Goal: Check status: Check status

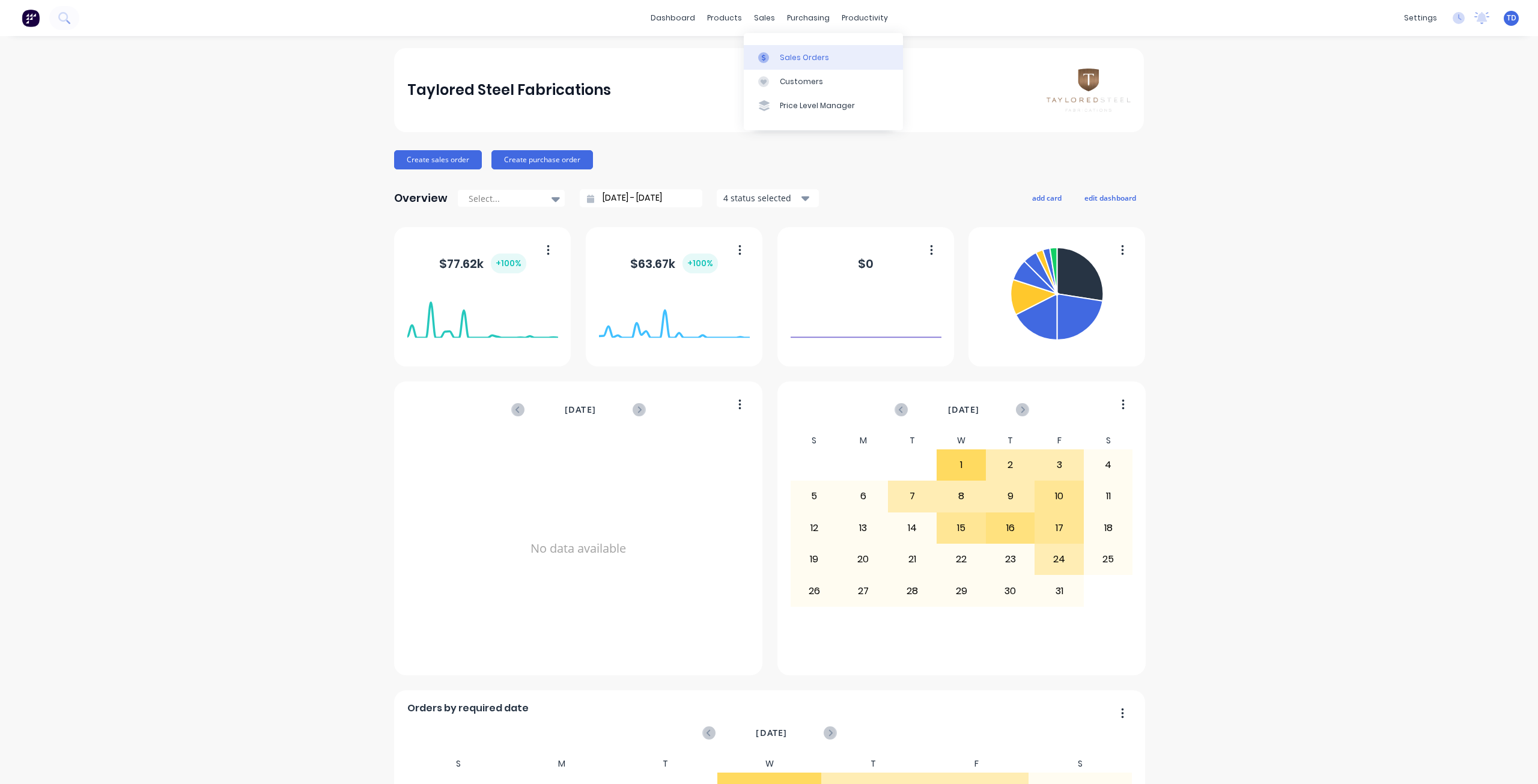
drag, startPoint x: 773, startPoint y: 56, endPoint x: 765, endPoint y: 56, distance: 8.0
click at [773, 56] on div at bounding box center [767, 57] width 18 height 11
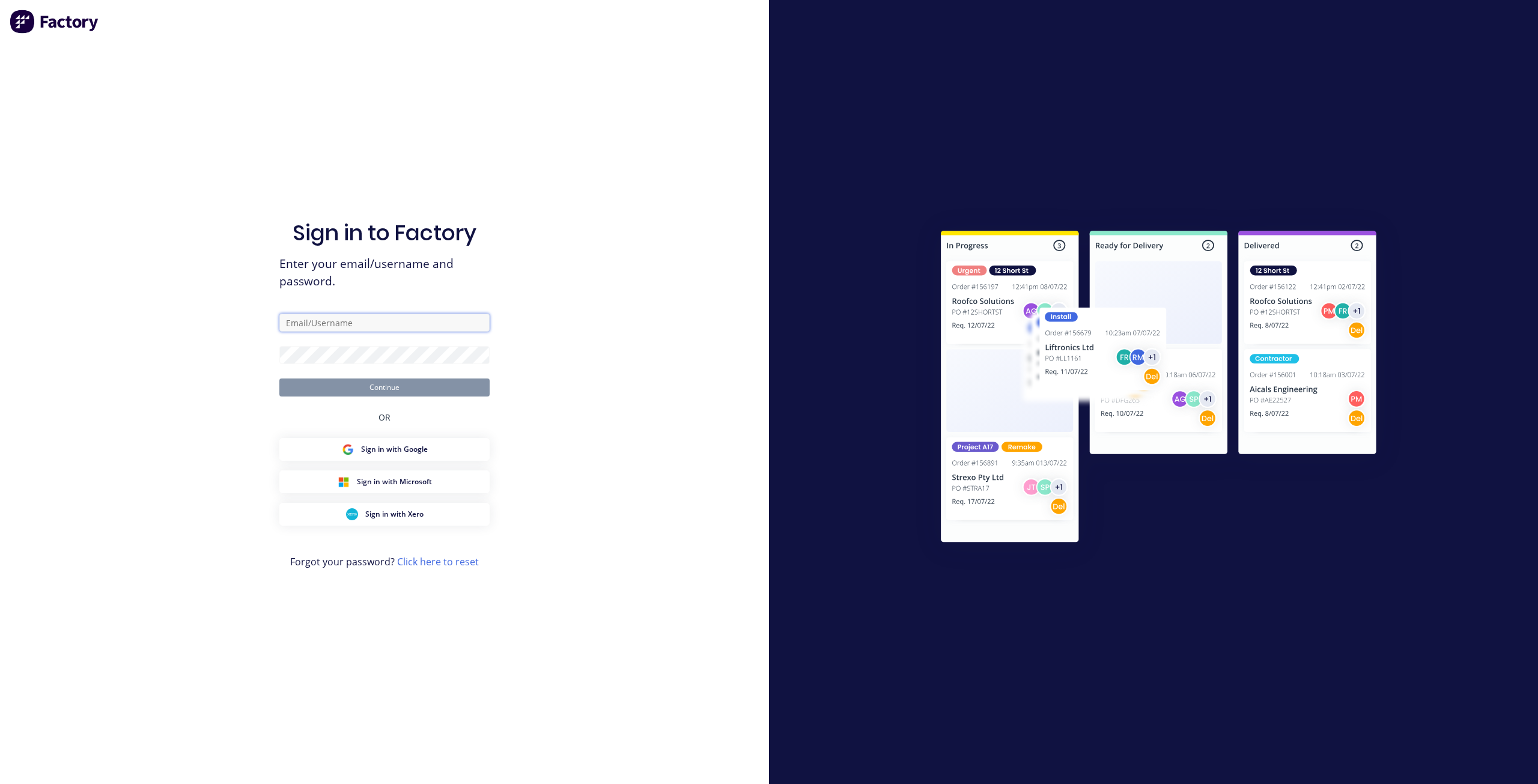
type input "[EMAIL_ADDRESS][DOMAIN_NAME]"
click at [379, 386] on button "Continue" at bounding box center [384, 388] width 210 height 18
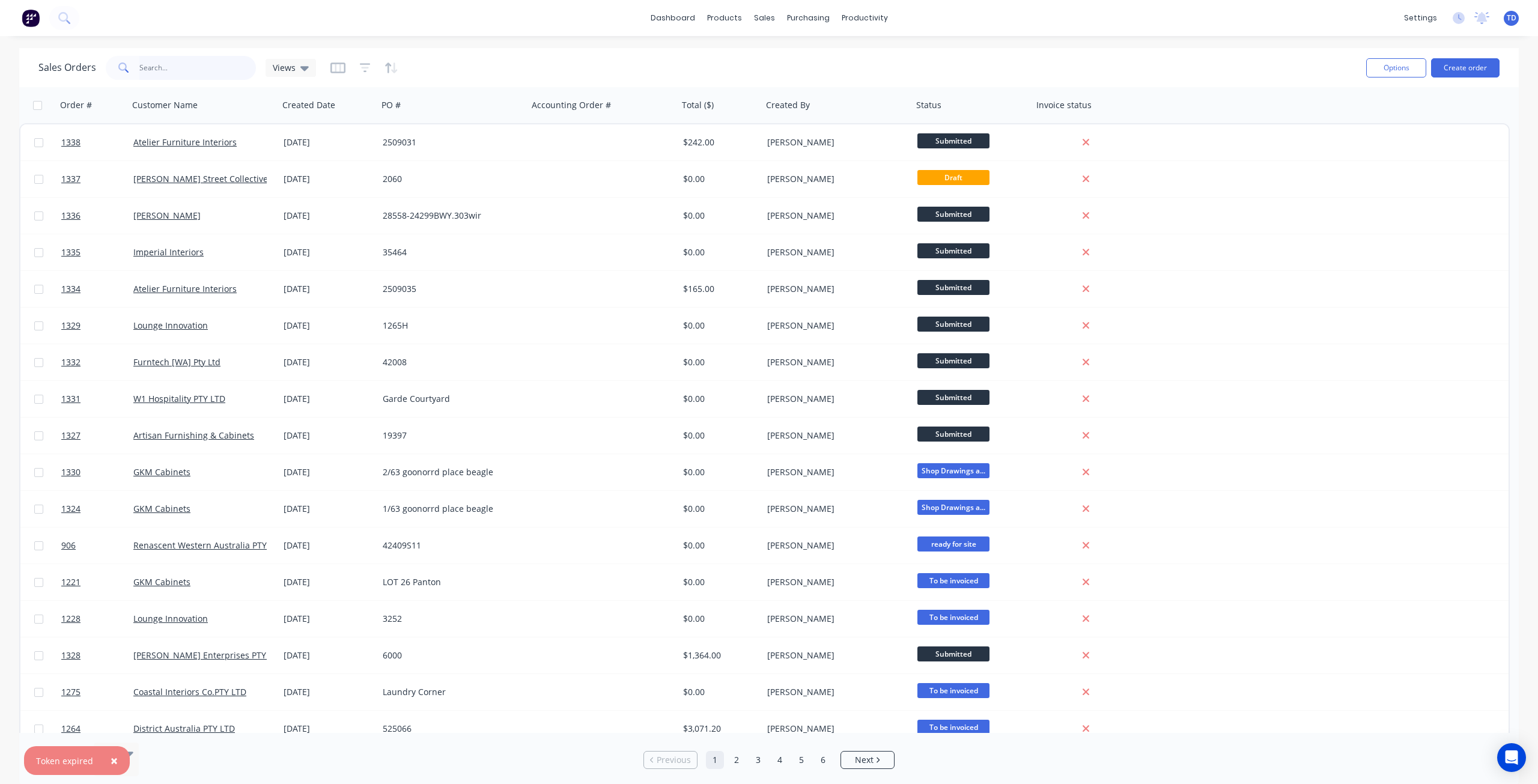
click at [185, 70] on input "text" at bounding box center [198, 68] width 117 height 24
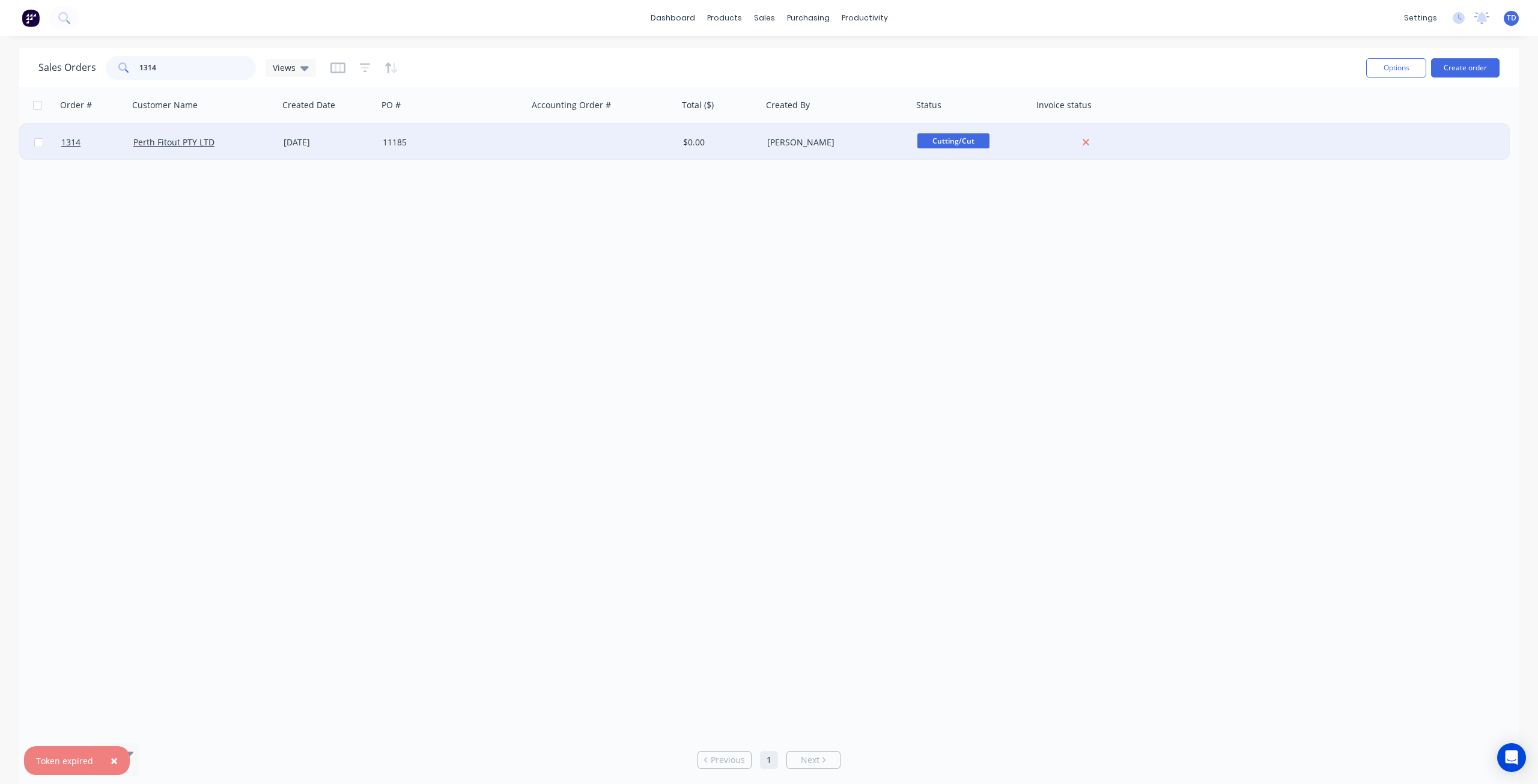
type input "1314"
click at [309, 139] on div "[DATE]" at bounding box center [328, 142] width 90 height 12
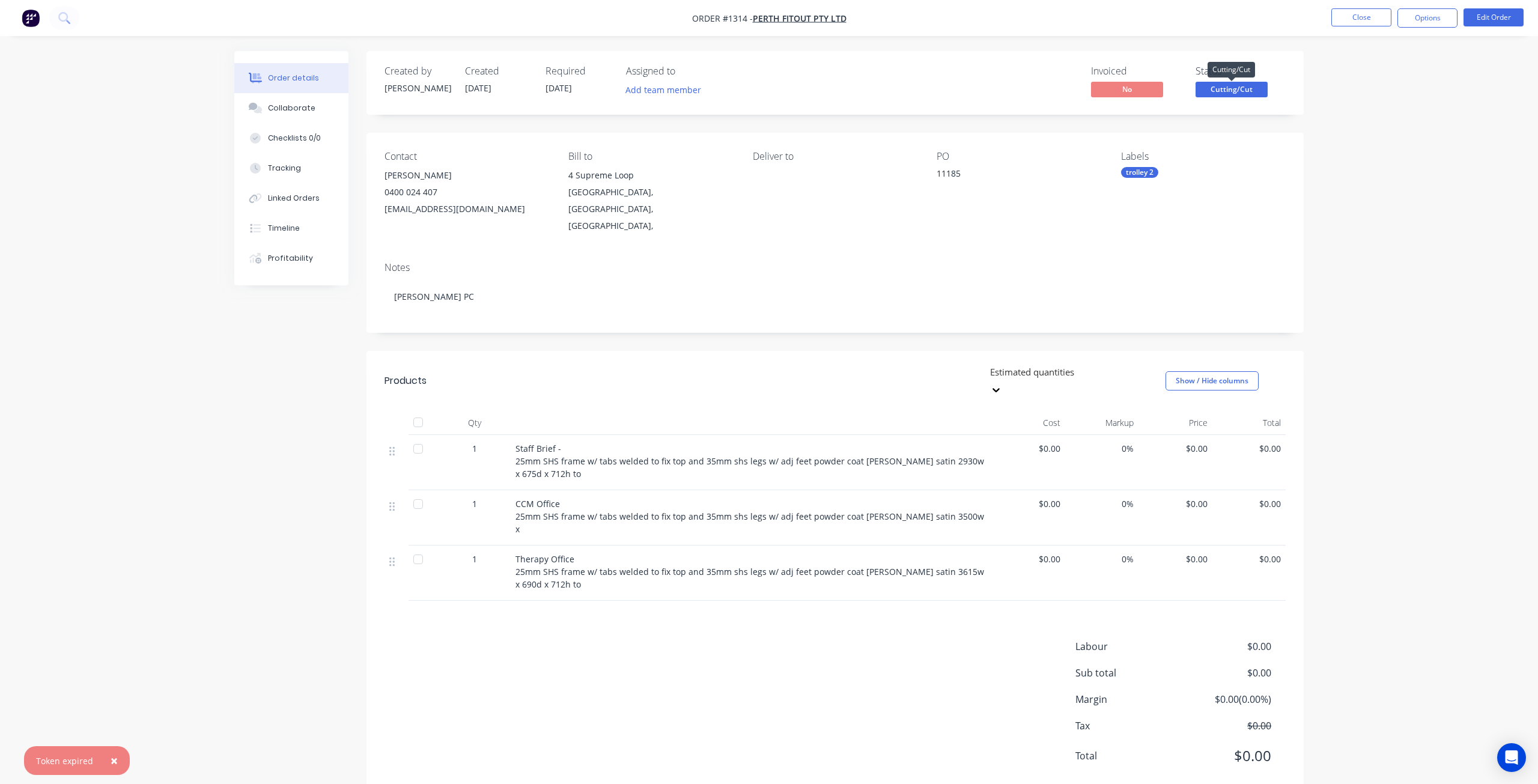
click at [1225, 86] on span "Cutting/Cut" at bounding box center [1231, 89] width 72 height 15
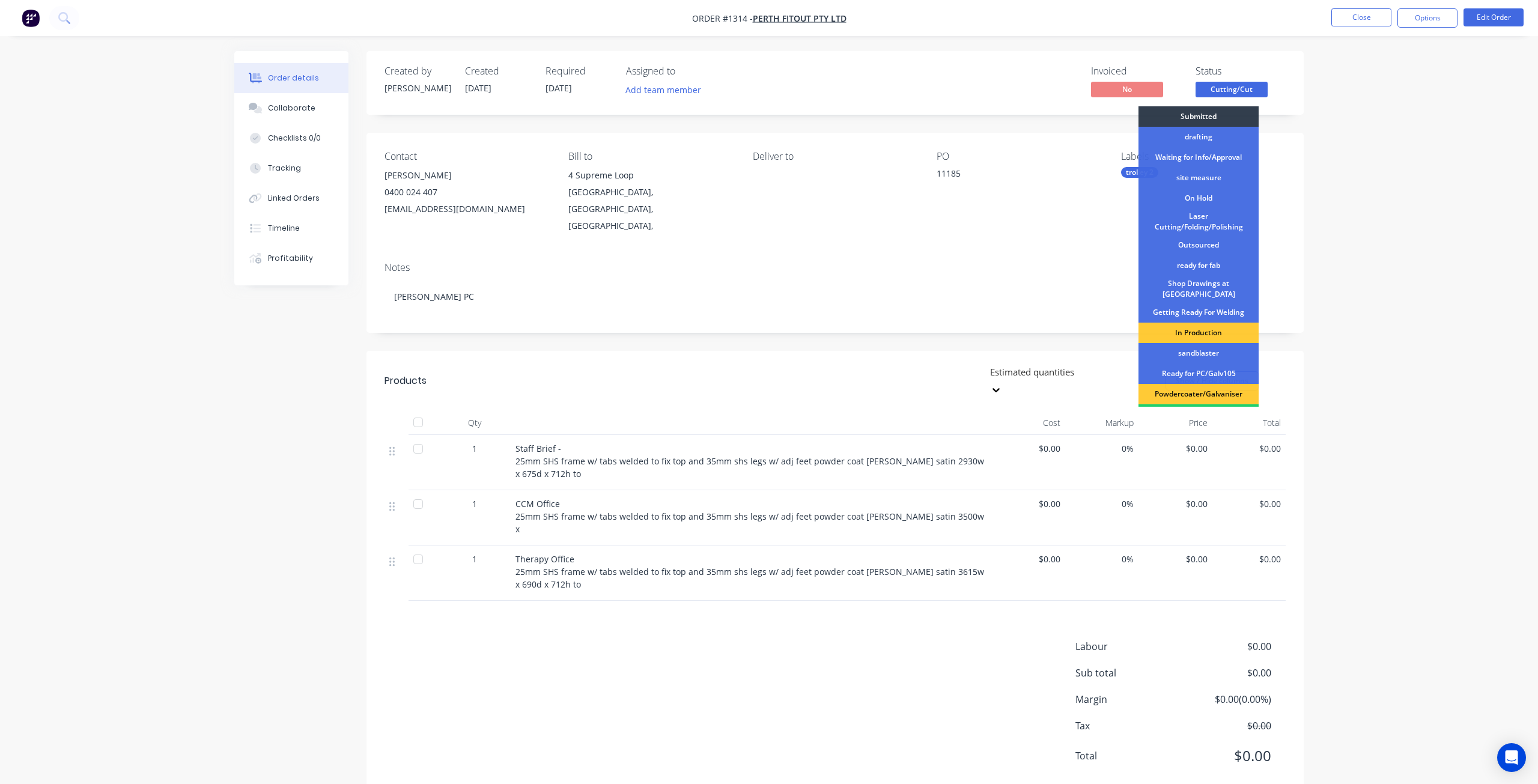
click at [1190, 384] on div "Powdercoater/Galvaniser" at bounding box center [1198, 394] width 120 height 20
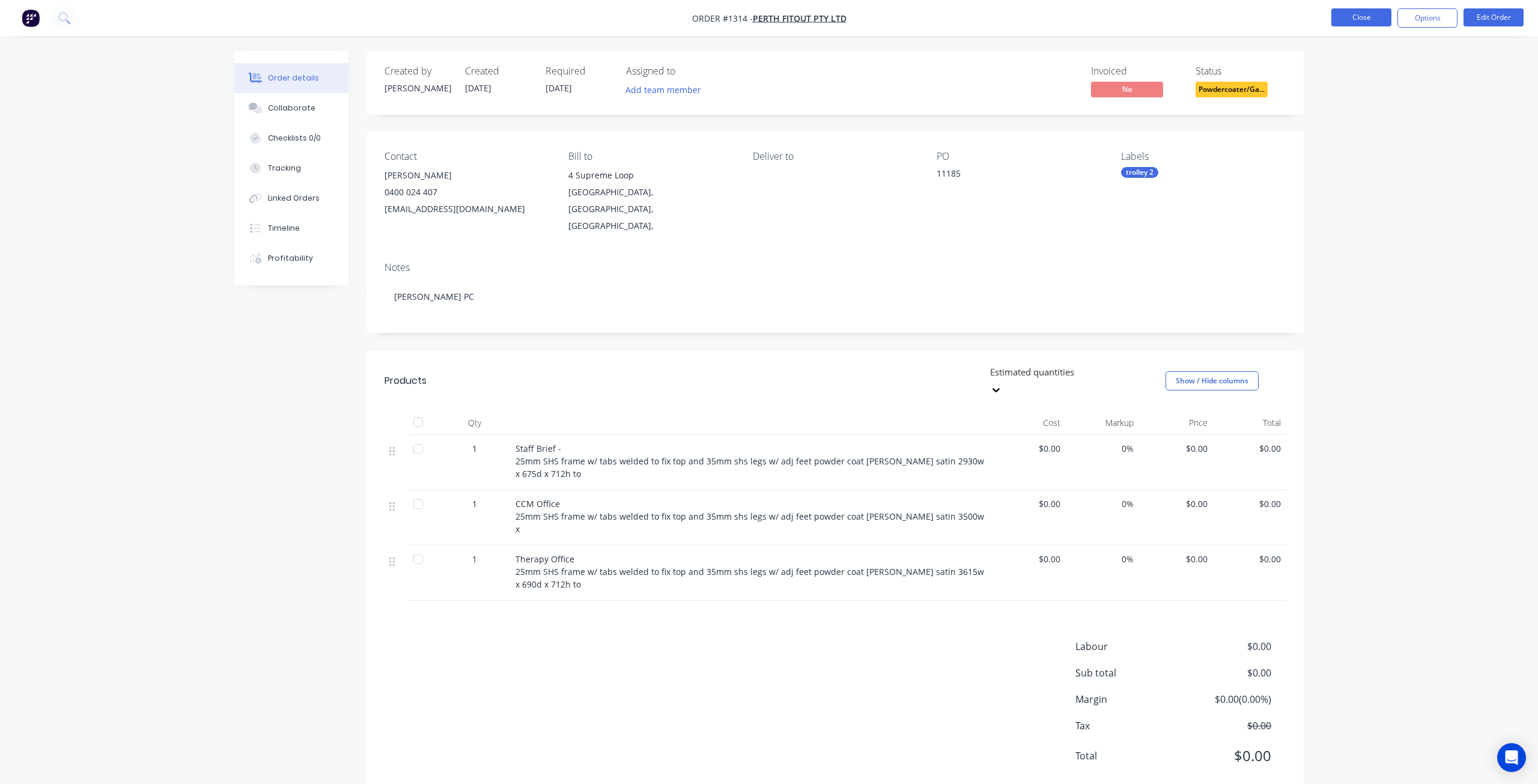
click at [1369, 16] on button "Close" at bounding box center [1361, 17] width 60 height 18
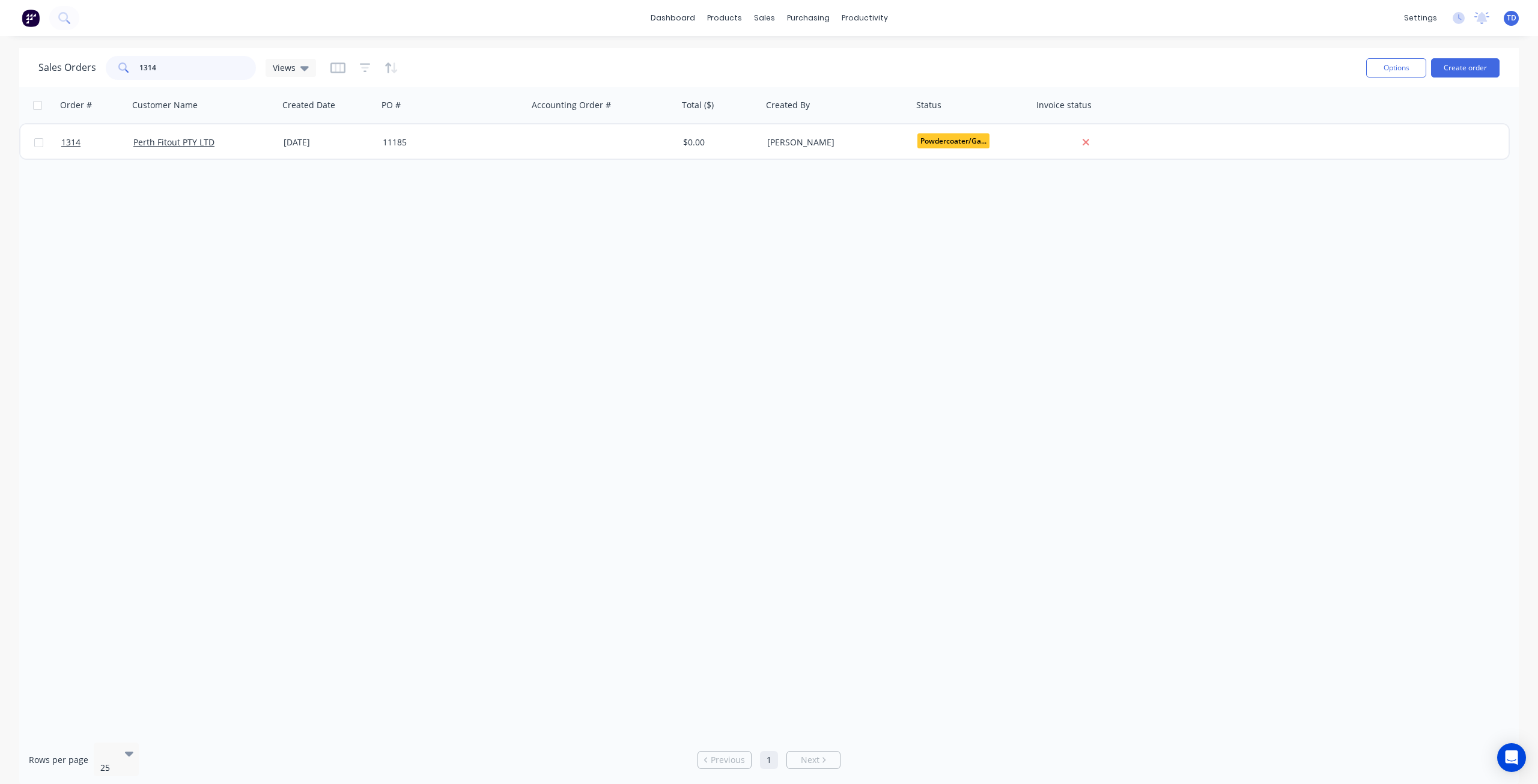
drag, startPoint x: 118, startPoint y: 70, endPoint x: 78, endPoint y: 72, distance: 40.0
click at [78, 74] on div "Sales Orders 1314 Views" at bounding box center [177, 68] width 278 height 24
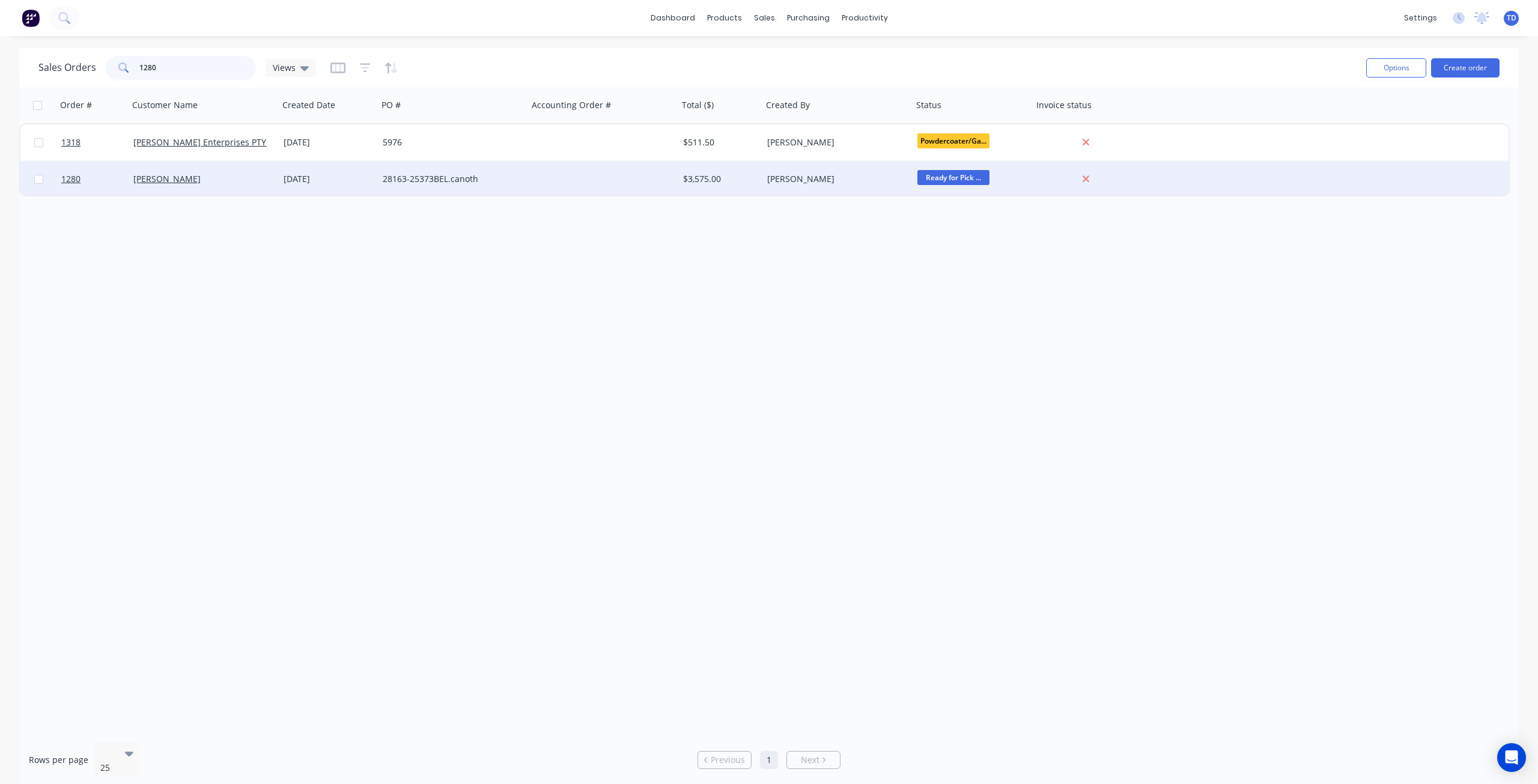
type input "1280"
click at [374, 182] on div "[DATE]" at bounding box center [328, 179] width 99 height 36
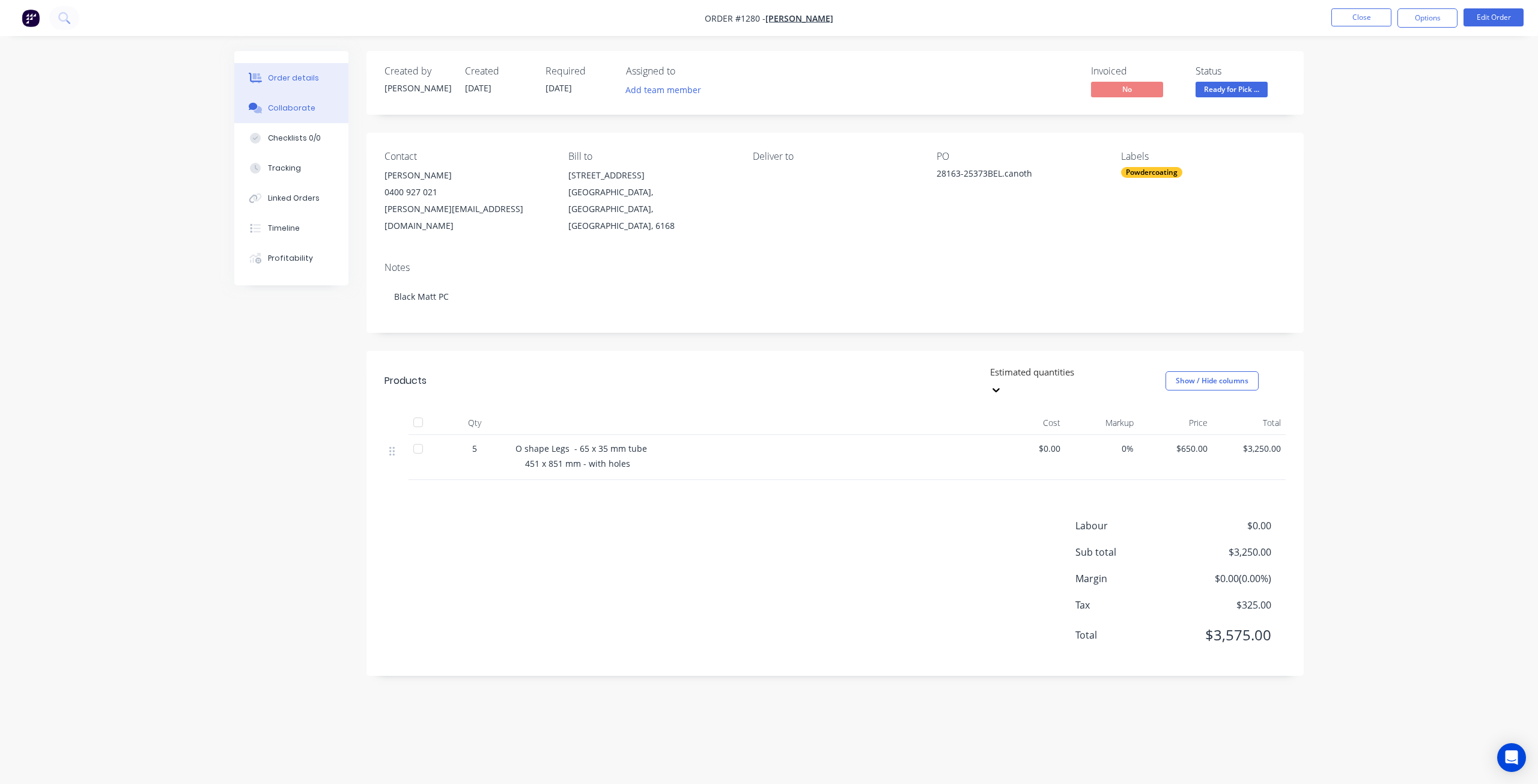
click at [281, 104] on div "Collaborate" at bounding box center [291, 107] width 47 height 11
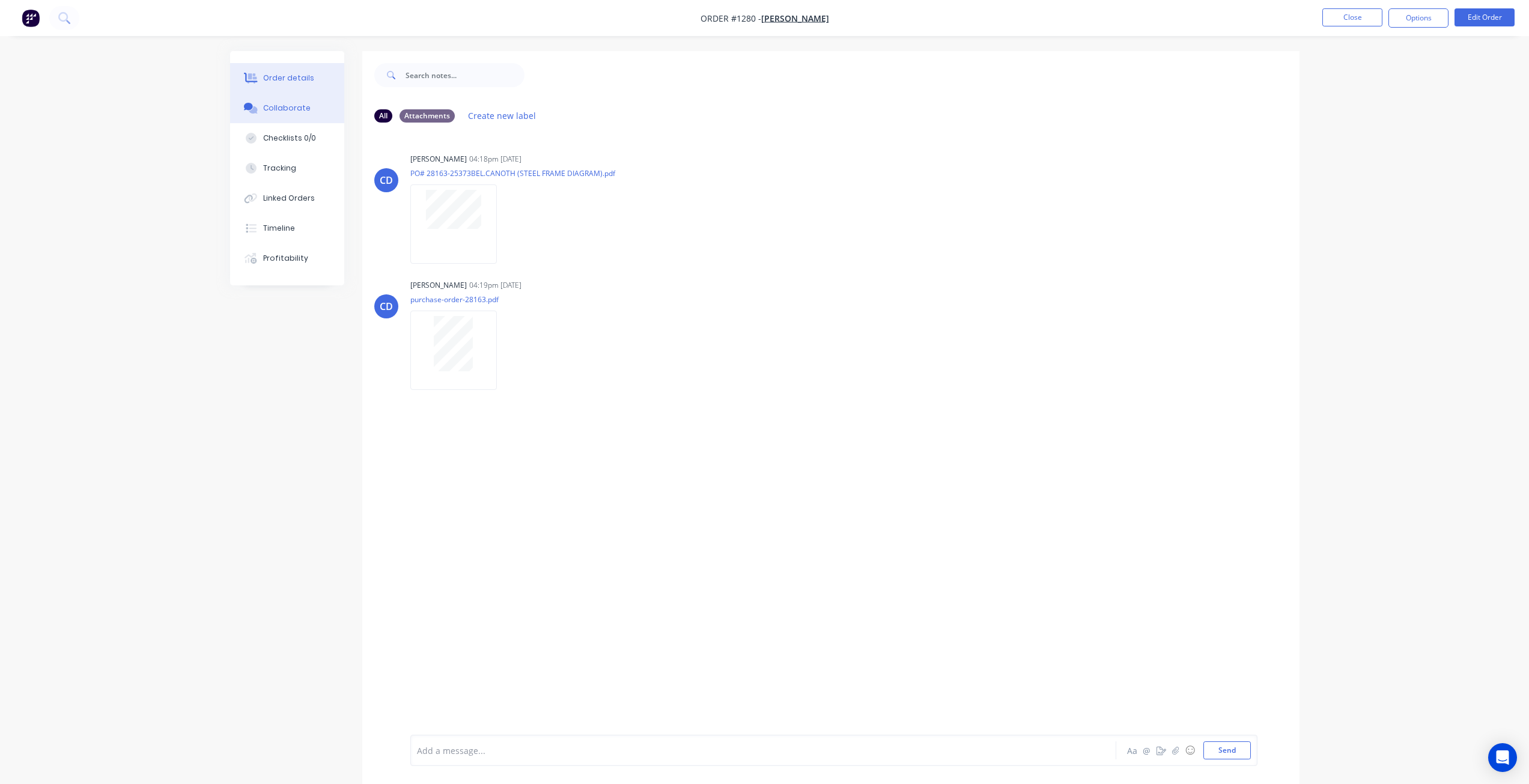
drag, startPoint x: 282, startPoint y: 81, endPoint x: 324, endPoint y: 85, distance: 42.2
click at [282, 80] on div "Order details" at bounding box center [288, 77] width 51 height 11
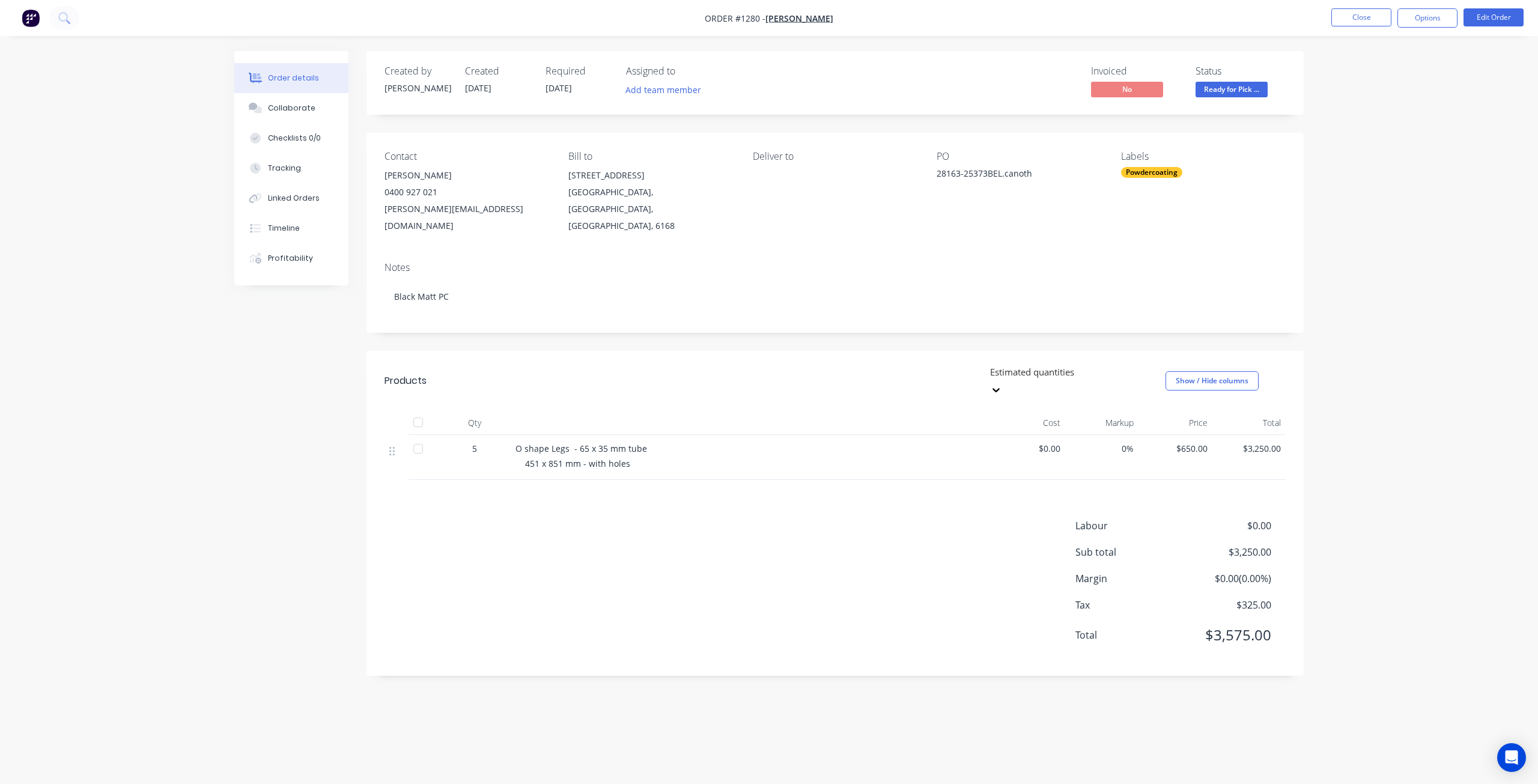
click at [1241, 86] on span "Ready for Pick ..." at bounding box center [1231, 89] width 72 height 15
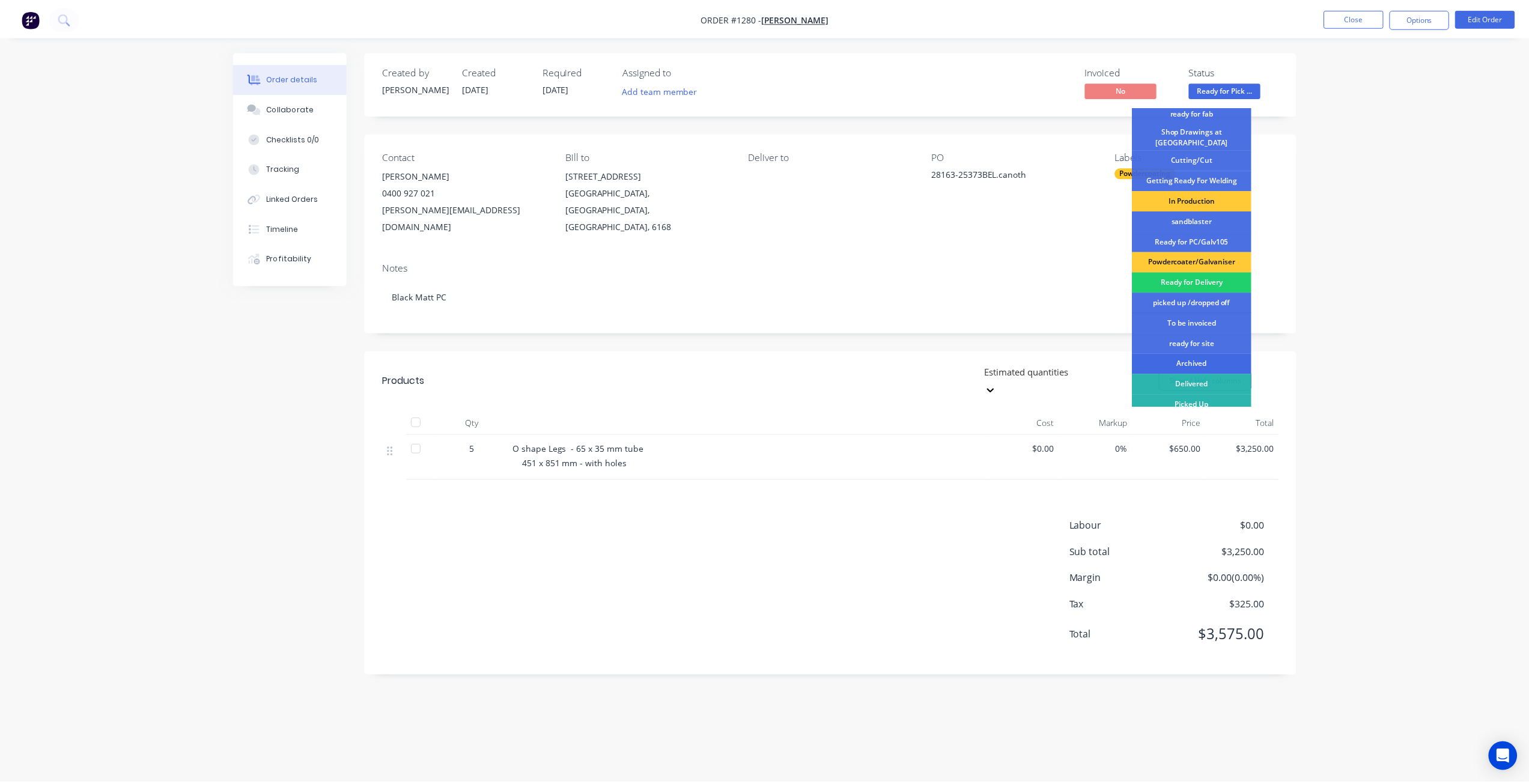
scroll to position [155, 0]
click at [1203, 297] on div "picked up /dropped off" at bounding box center [1198, 300] width 120 height 20
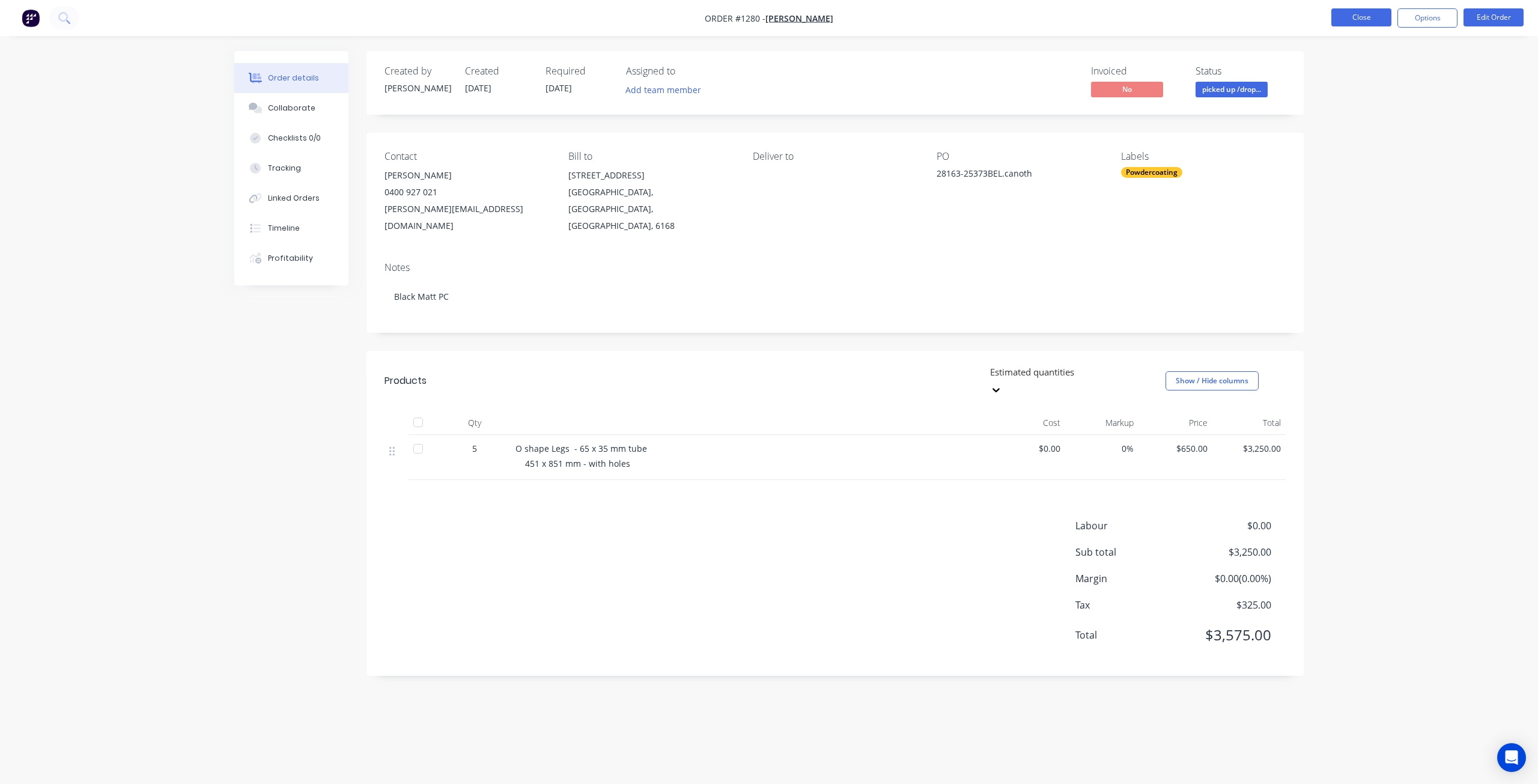
click at [1345, 20] on button "Close" at bounding box center [1361, 17] width 60 height 18
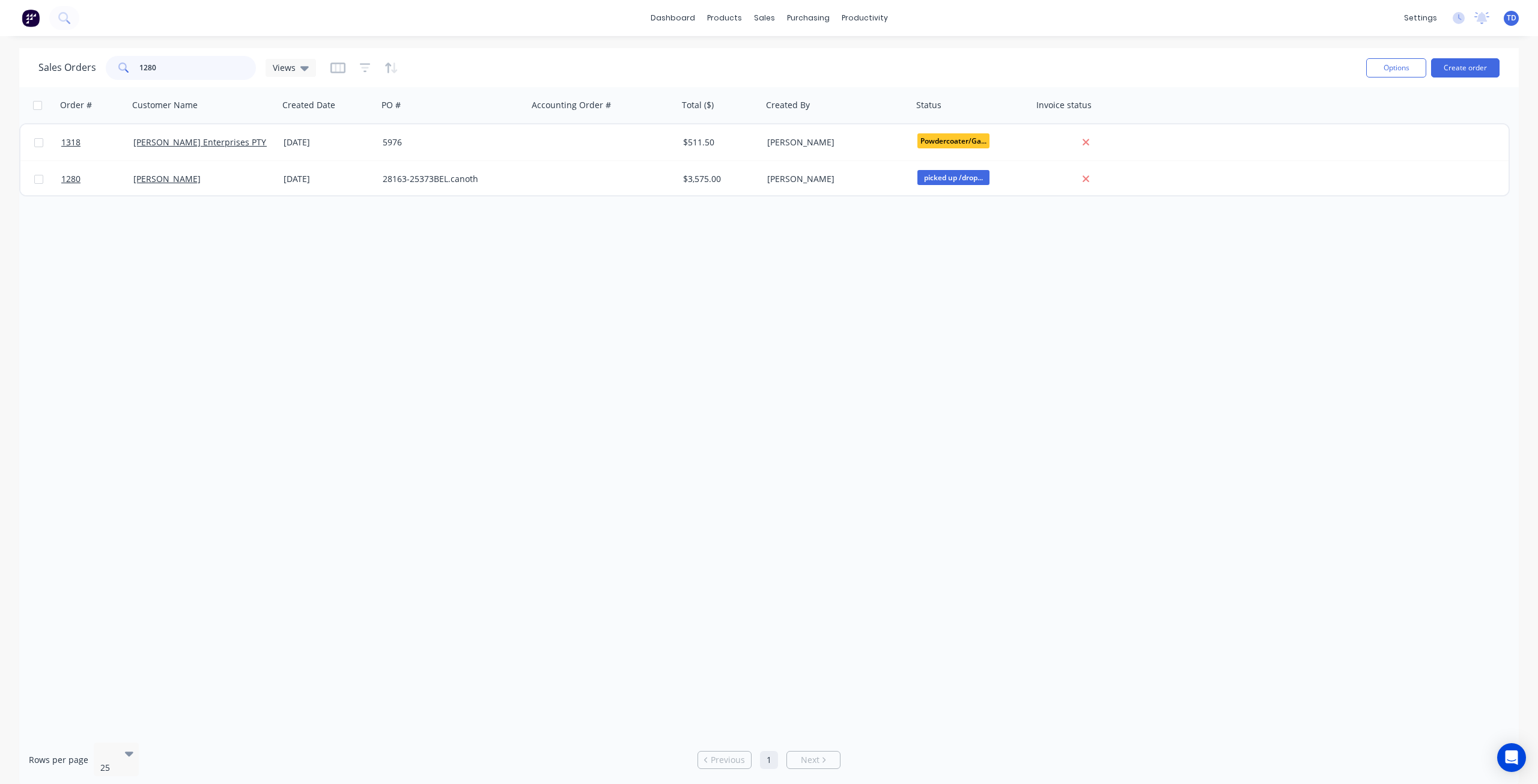
drag, startPoint x: 164, startPoint y: 63, endPoint x: 109, endPoint y: 63, distance: 55.0
click at [108, 63] on div "1280" at bounding box center [181, 68] width 150 height 24
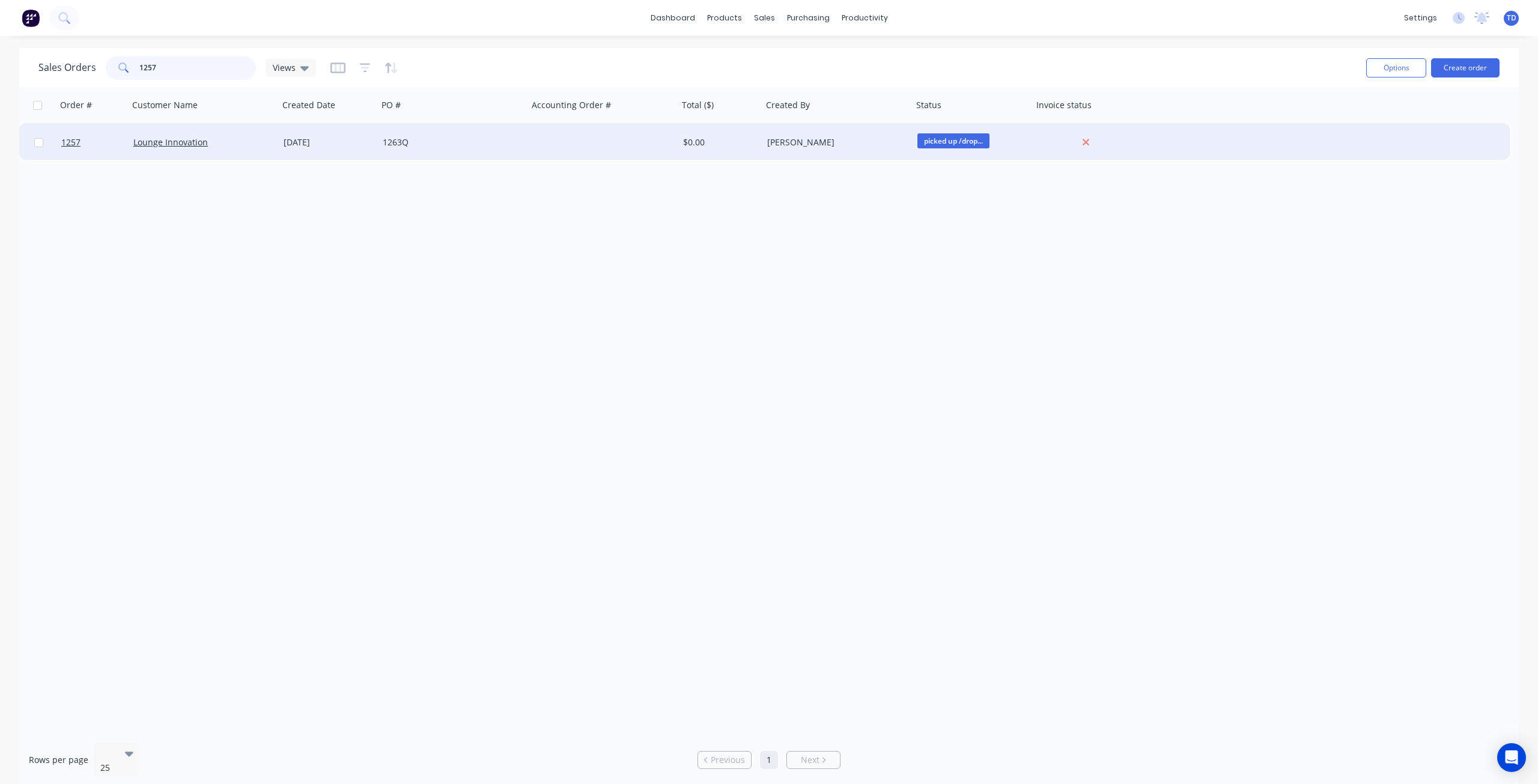
type input "1257"
click at [440, 152] on div "1263Q" at bounding box center [453, 142] width 150 height 36
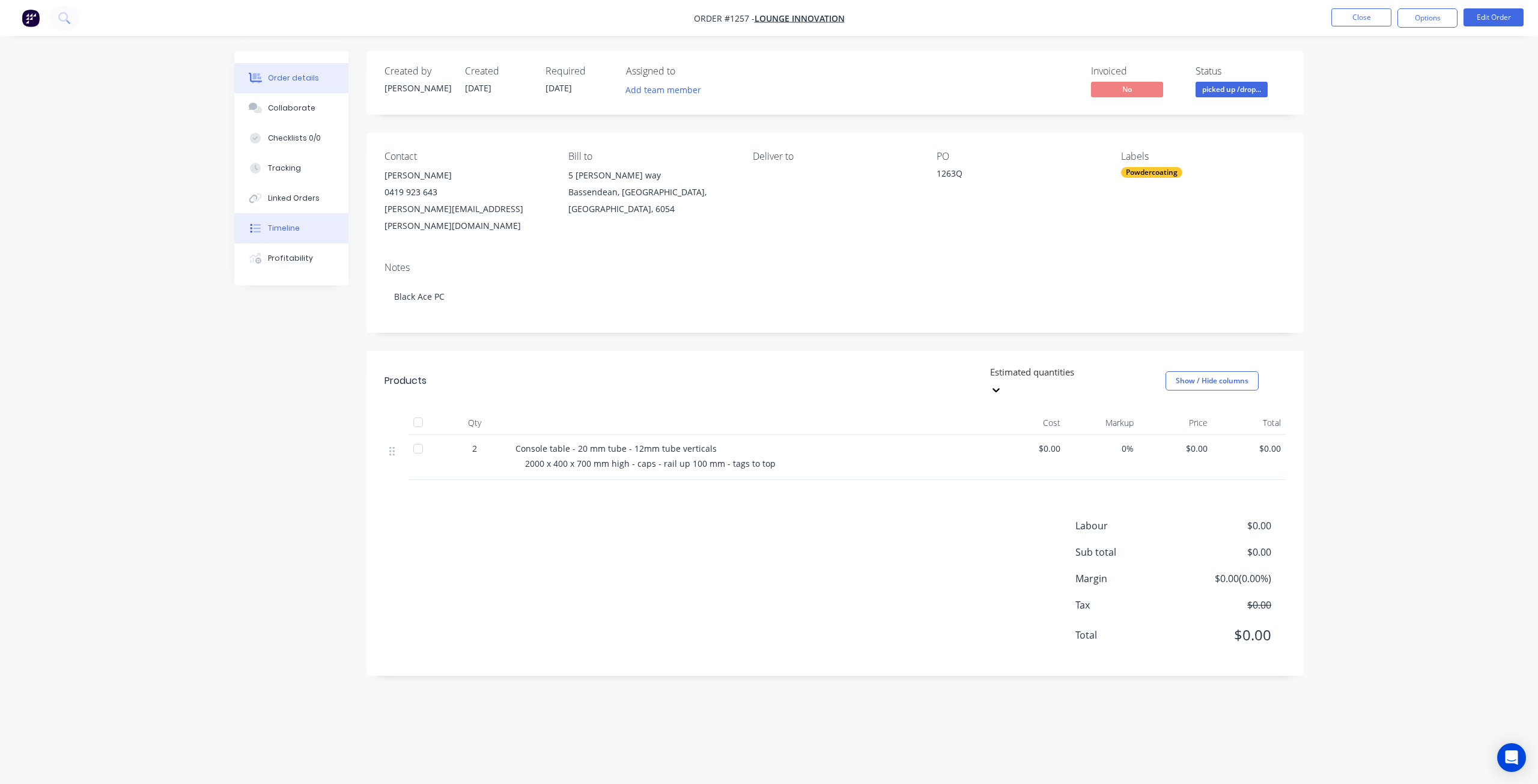
click at [290, 234] on button "Timeline" at bounding box center [291, 228] width 114 height 30
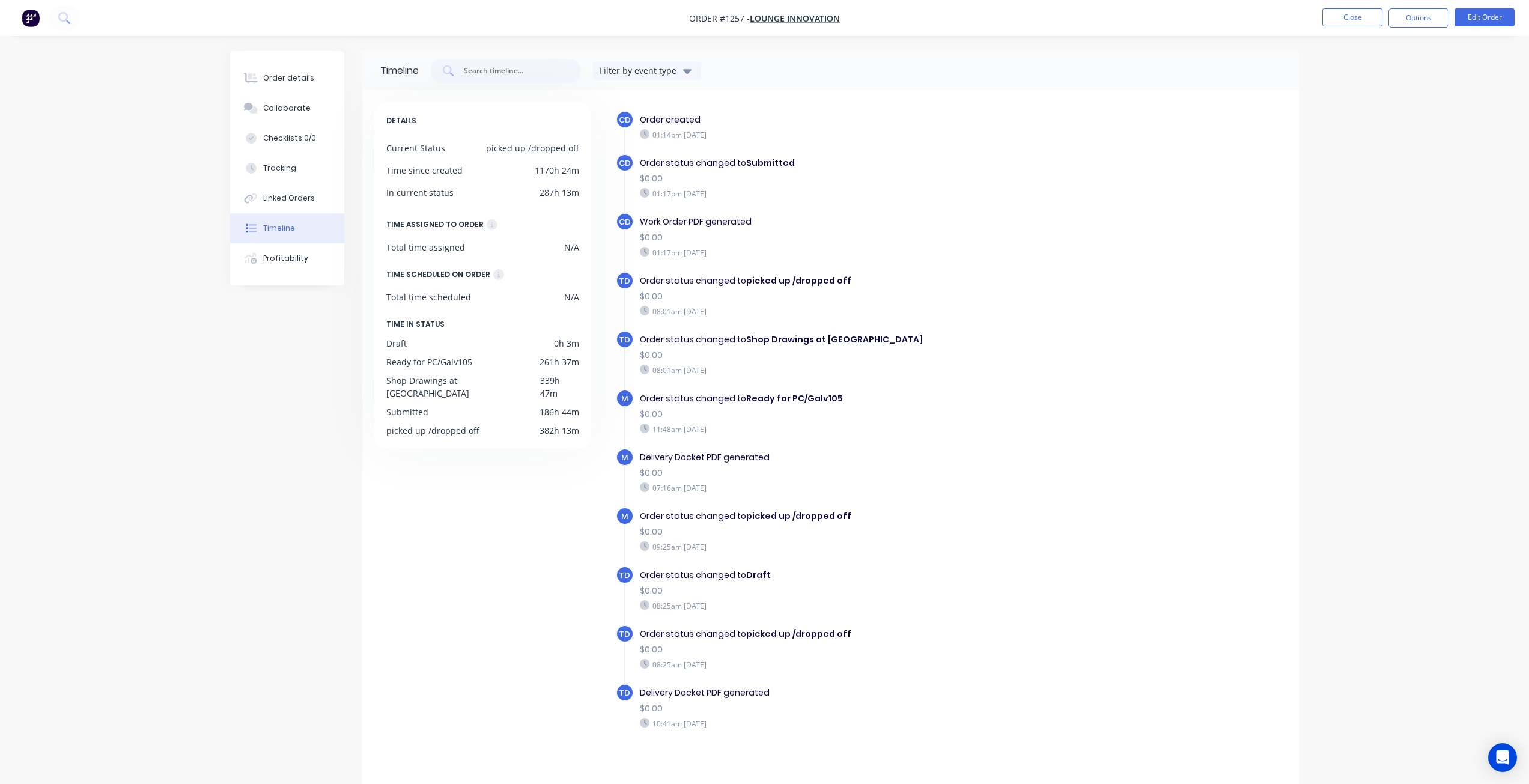
scroll to position [11, 0]
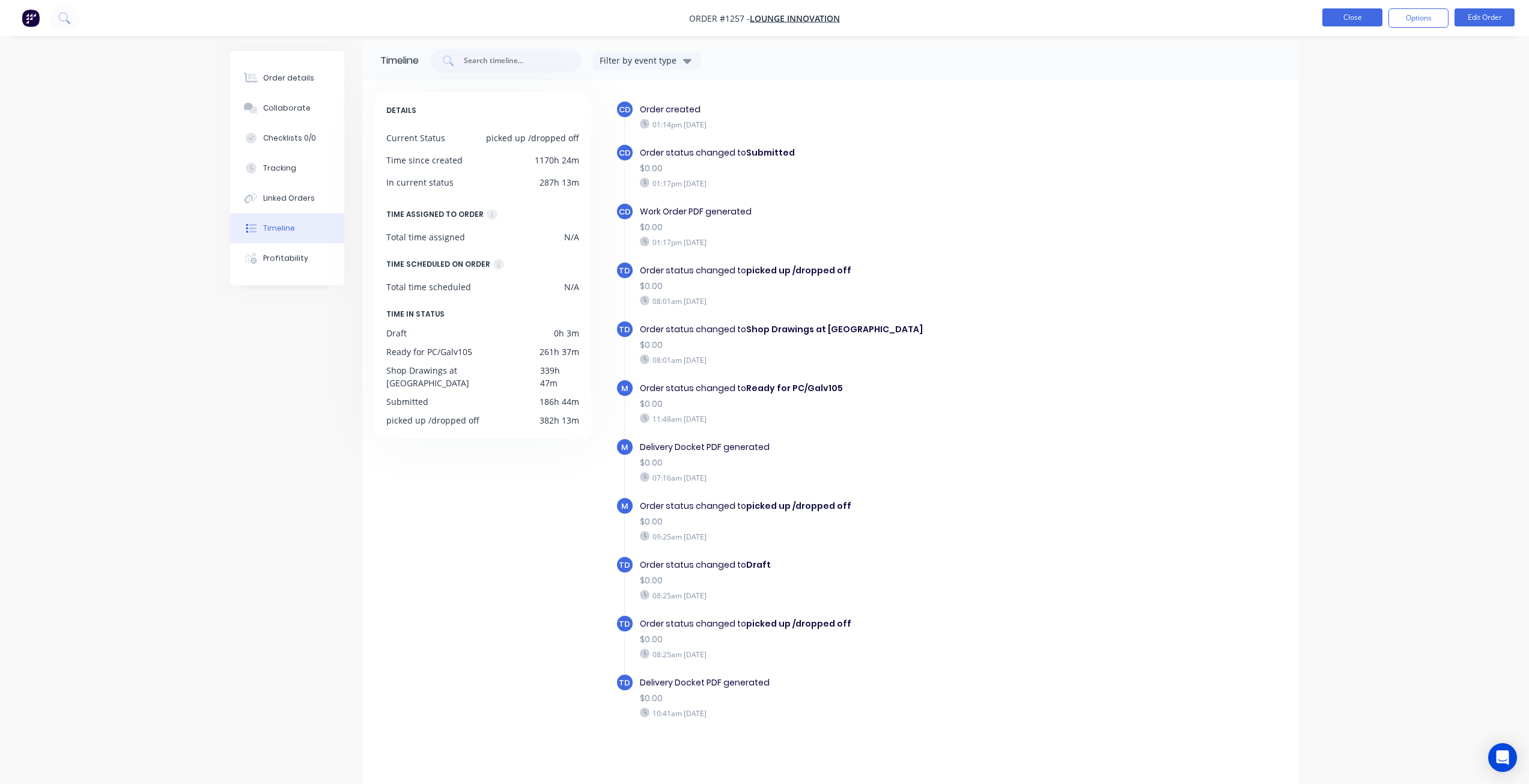
click at [1363, 19] on button "Close" at bounding box center [1352, 17] width 60 height 18
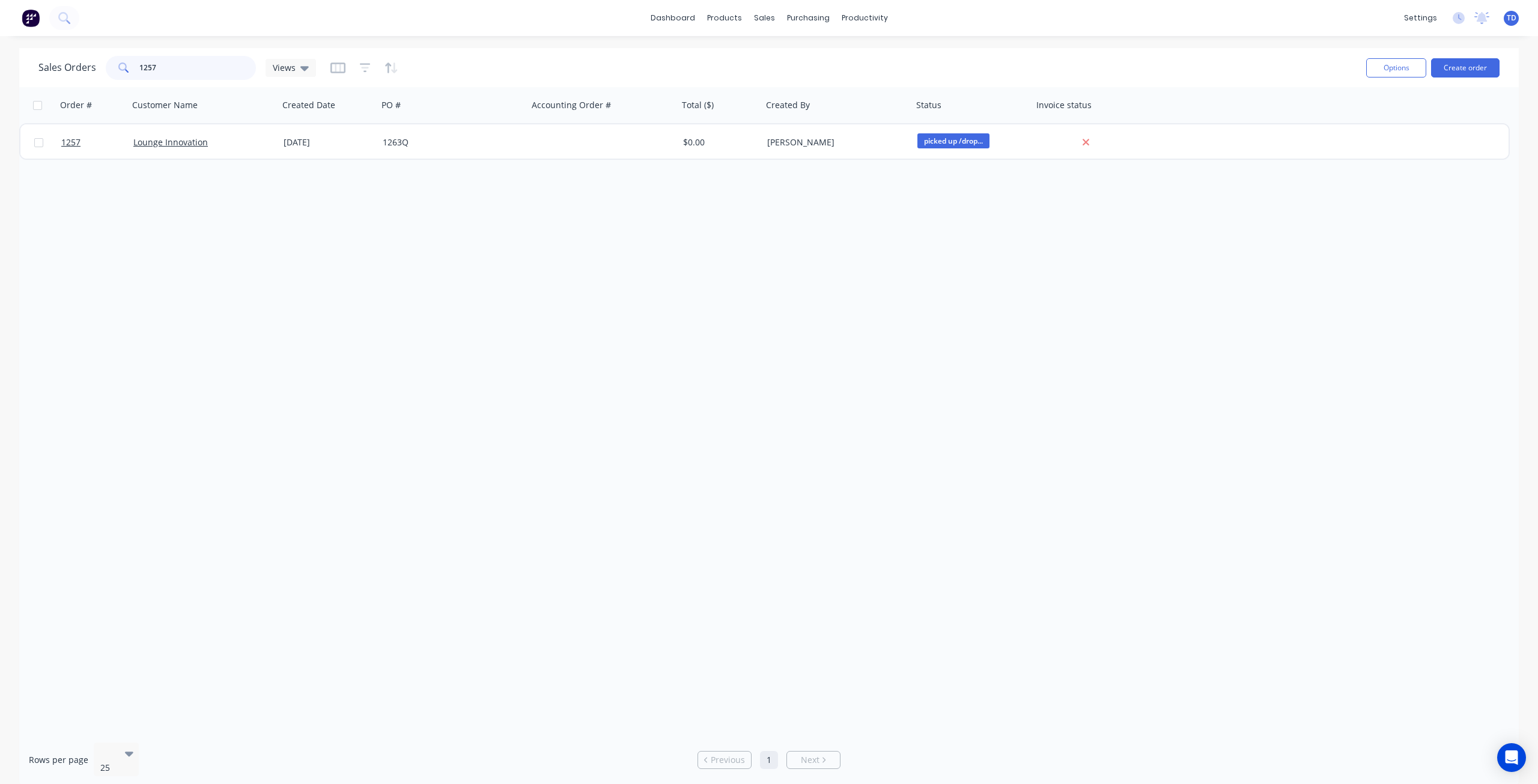
drag, startPoint x: 160, startPoint y: 65, endPoint x: 152, endPoint y: 47, distance: 19.7
click at [149, 59] on input "1257" at bounding box center [198, 68] width 117 height 24
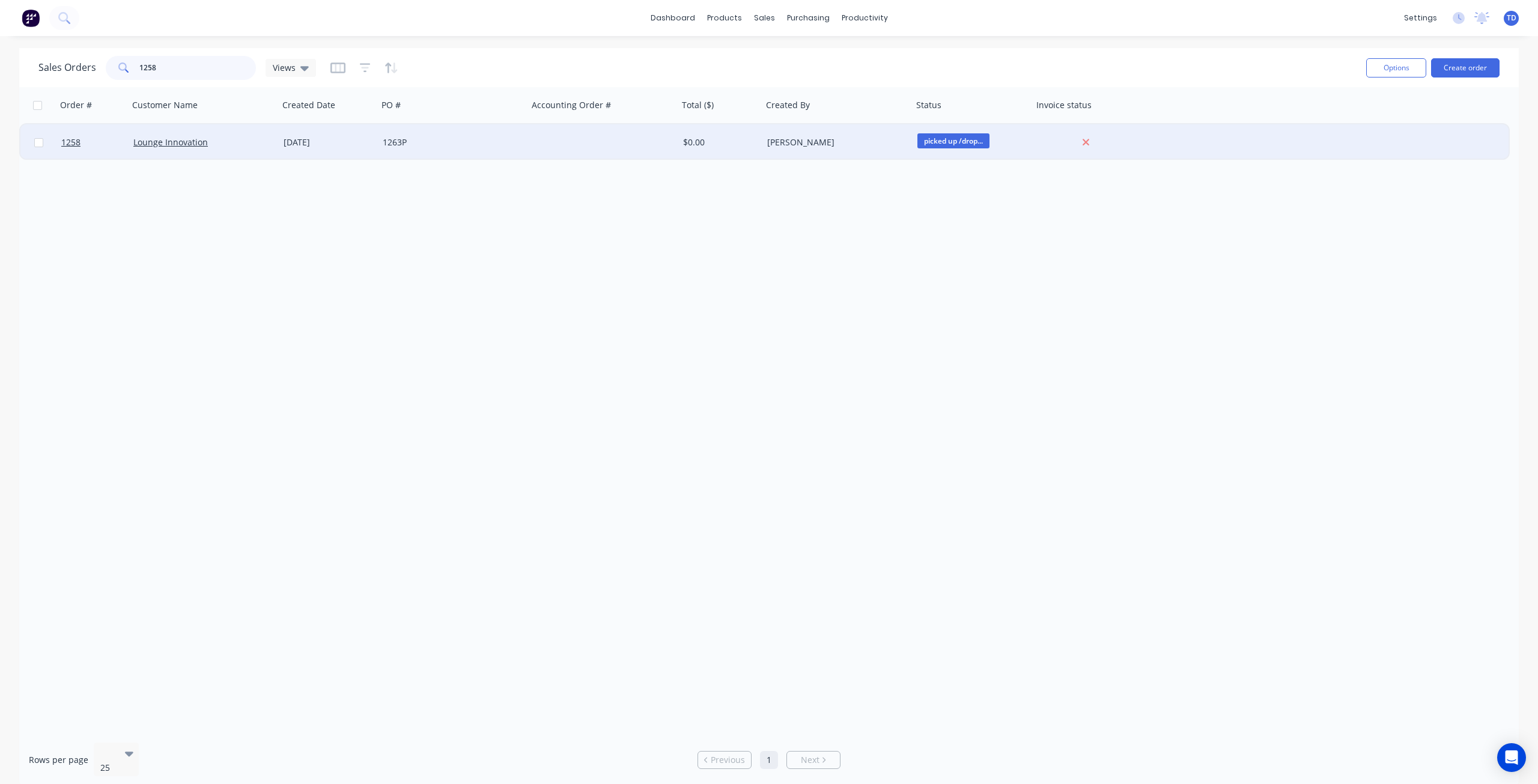
type input "1258"
click at [391, 148] on div "1263P" at bounding box center [449, 142] width 134 height 12
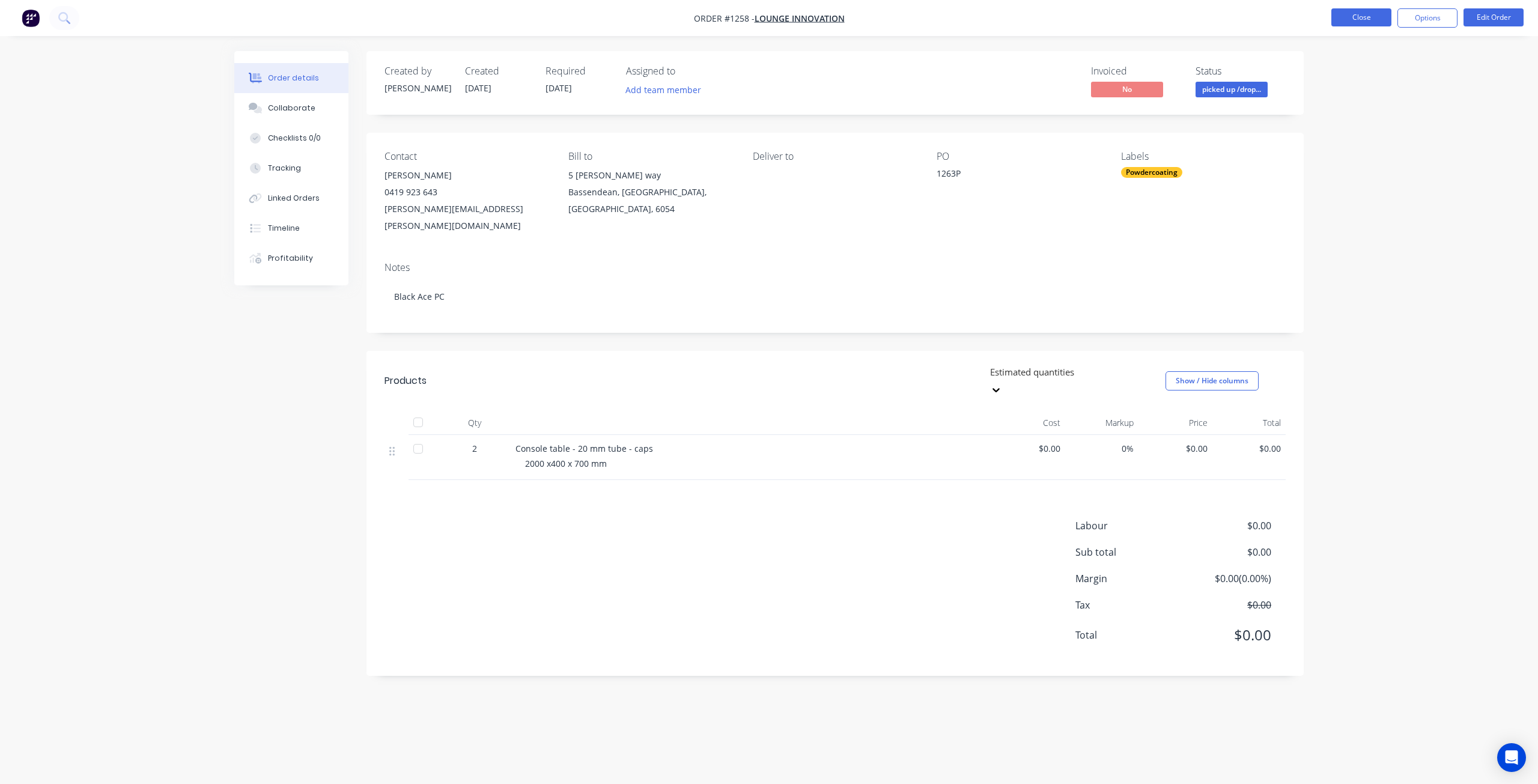
click at [1349, 15] on button "Close" at bounding box center [1361, 17] width 60 height 18
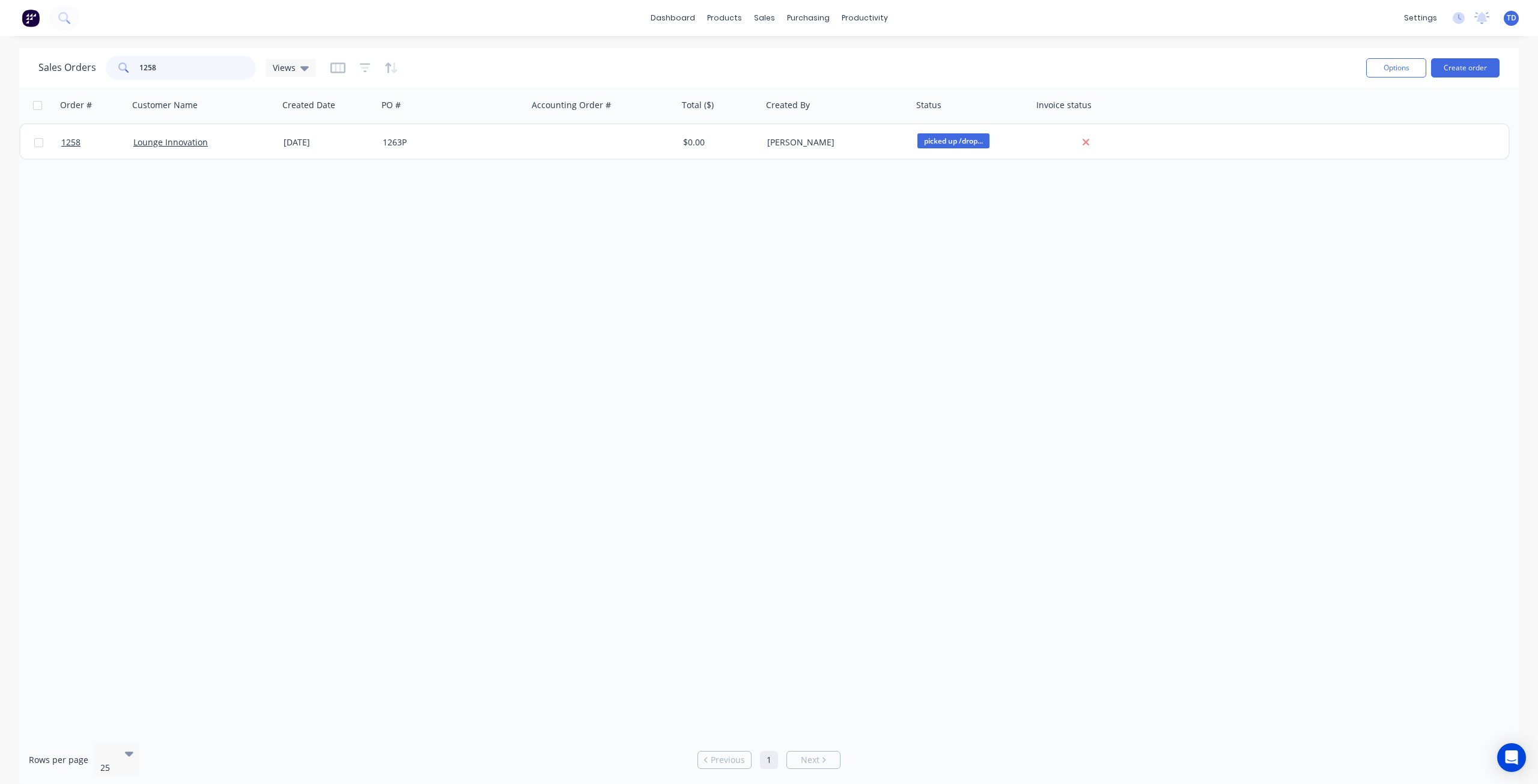
drag, startPoint x: 174, startPoint y: 65, endPoint x: 147, endPoint y: 61, distance: 27.3
click at [147, 61] on input "1258" at bounding box center [198, 68] width 117 height 24
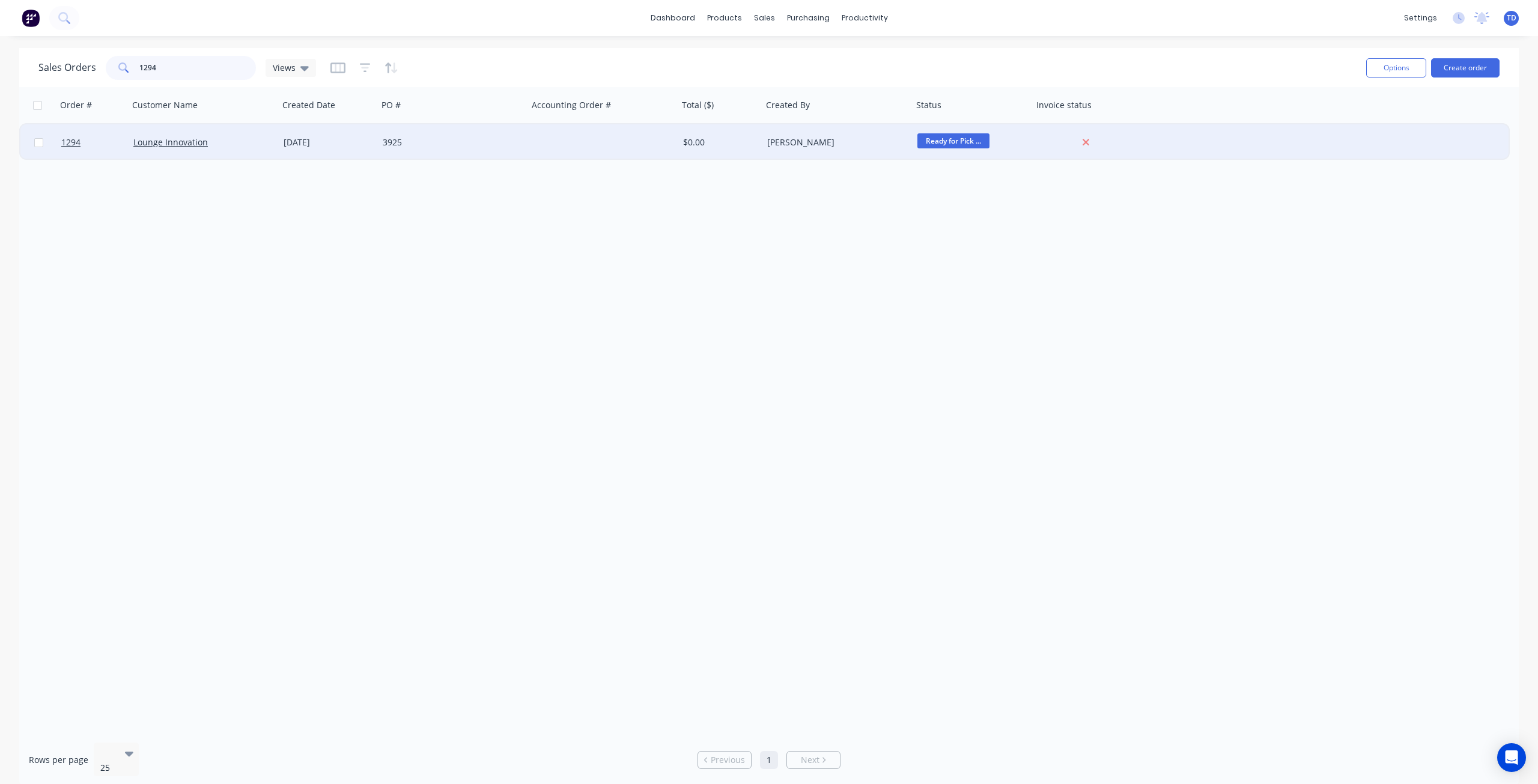
type input "1294"
click at [363, 150] on div "[DATE]" at bounding box center [328, 142] width 99 height 36
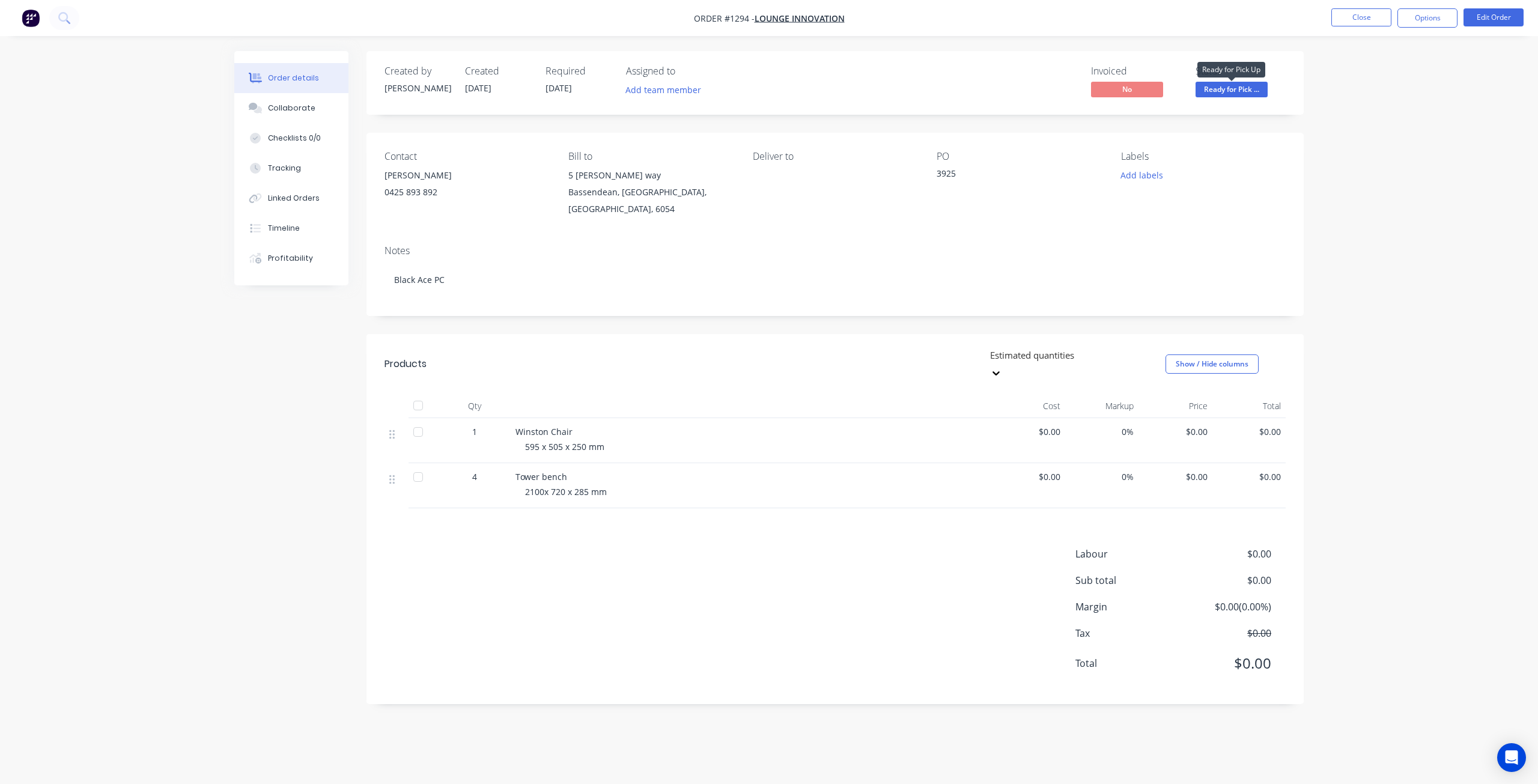
click at [1243, 88] on span "Ready for Pick ..." at bounding box center [1231, 89] width 72 height 15
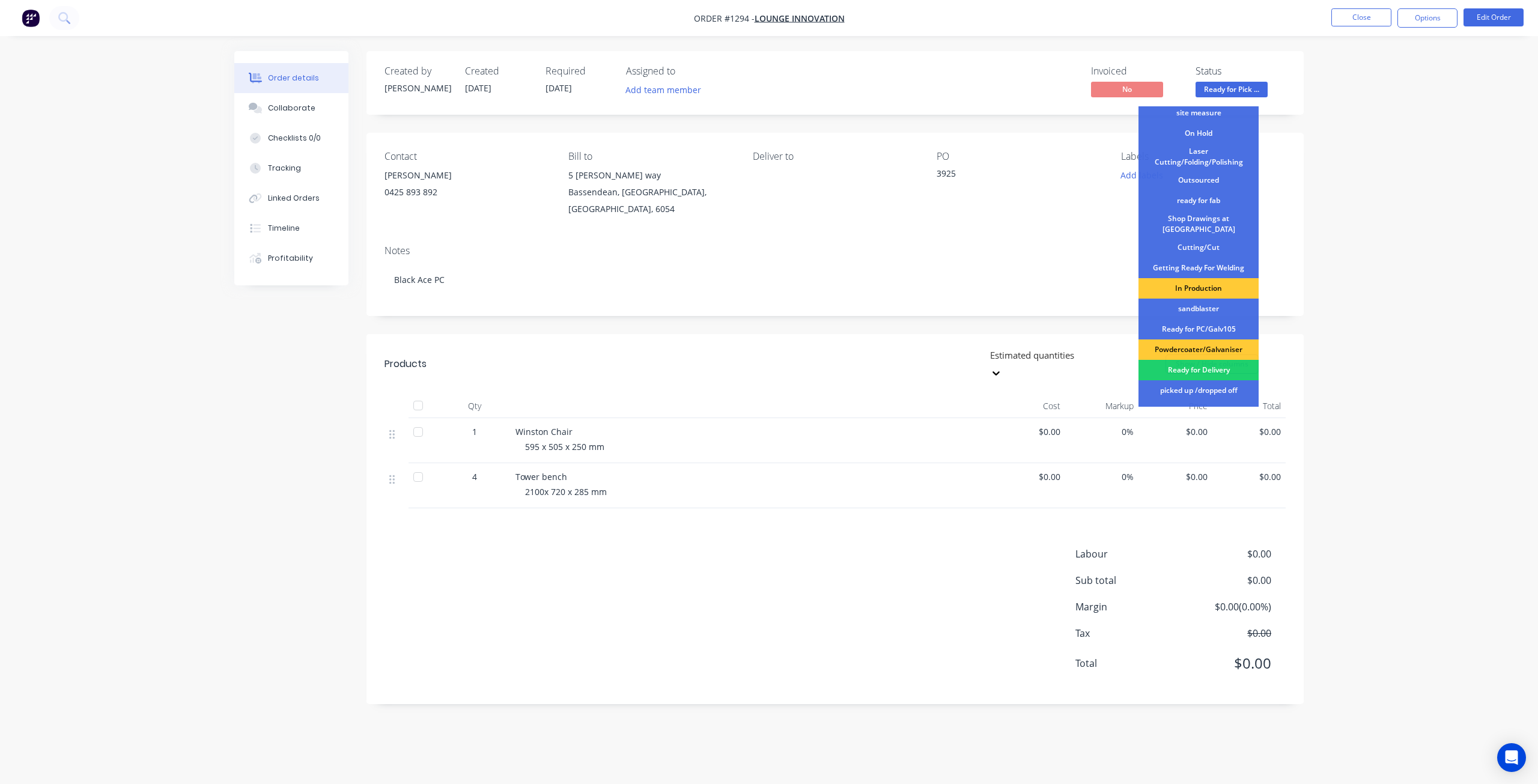
scroll to position [155, 0]
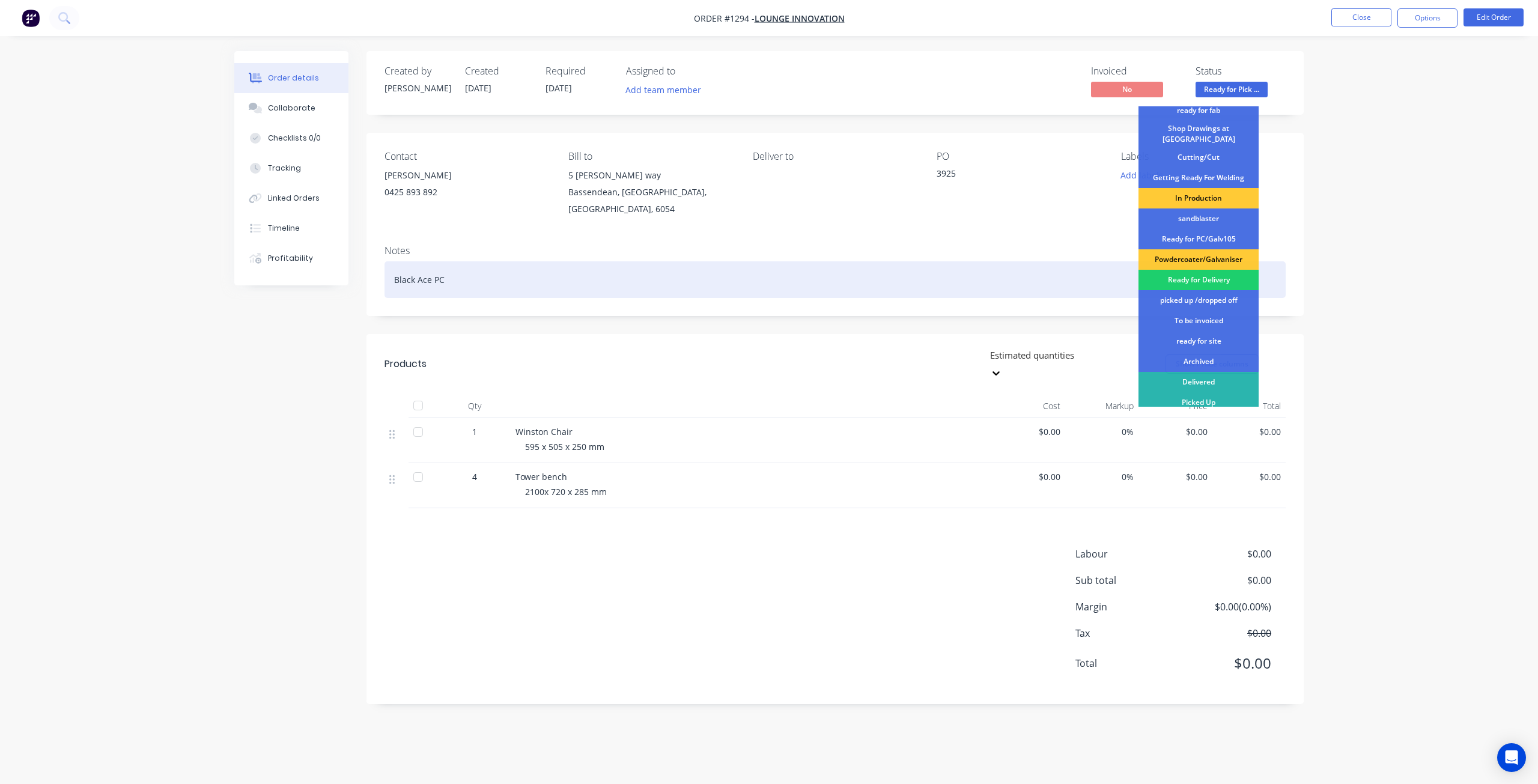
click at [1207, 292] on div "picked up /dropped off" at bounding box center [1198, 300] width 120 height 20
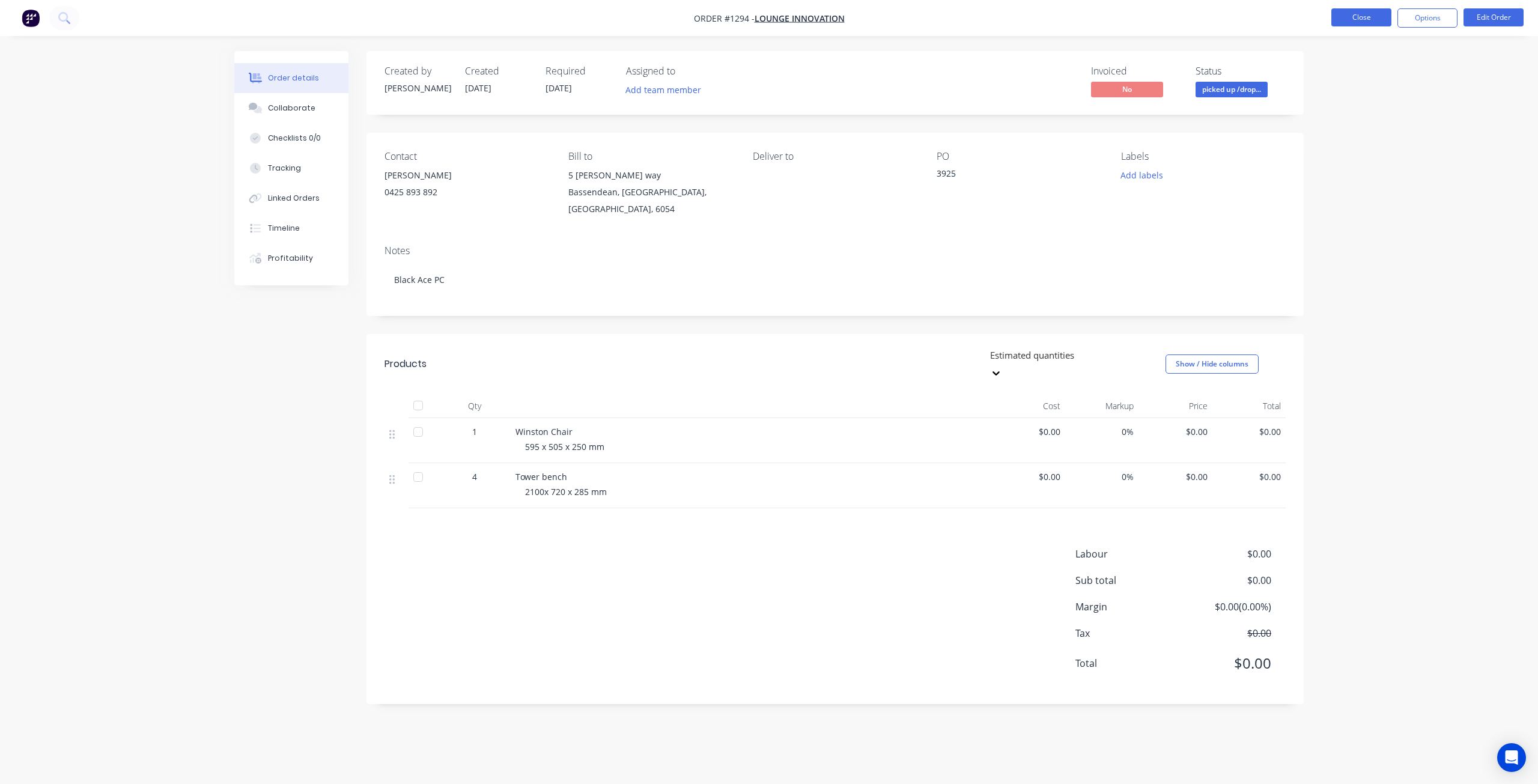
click at [1363, 18] on button "Close" at bounding box center [1361, 17] width 60 height 18
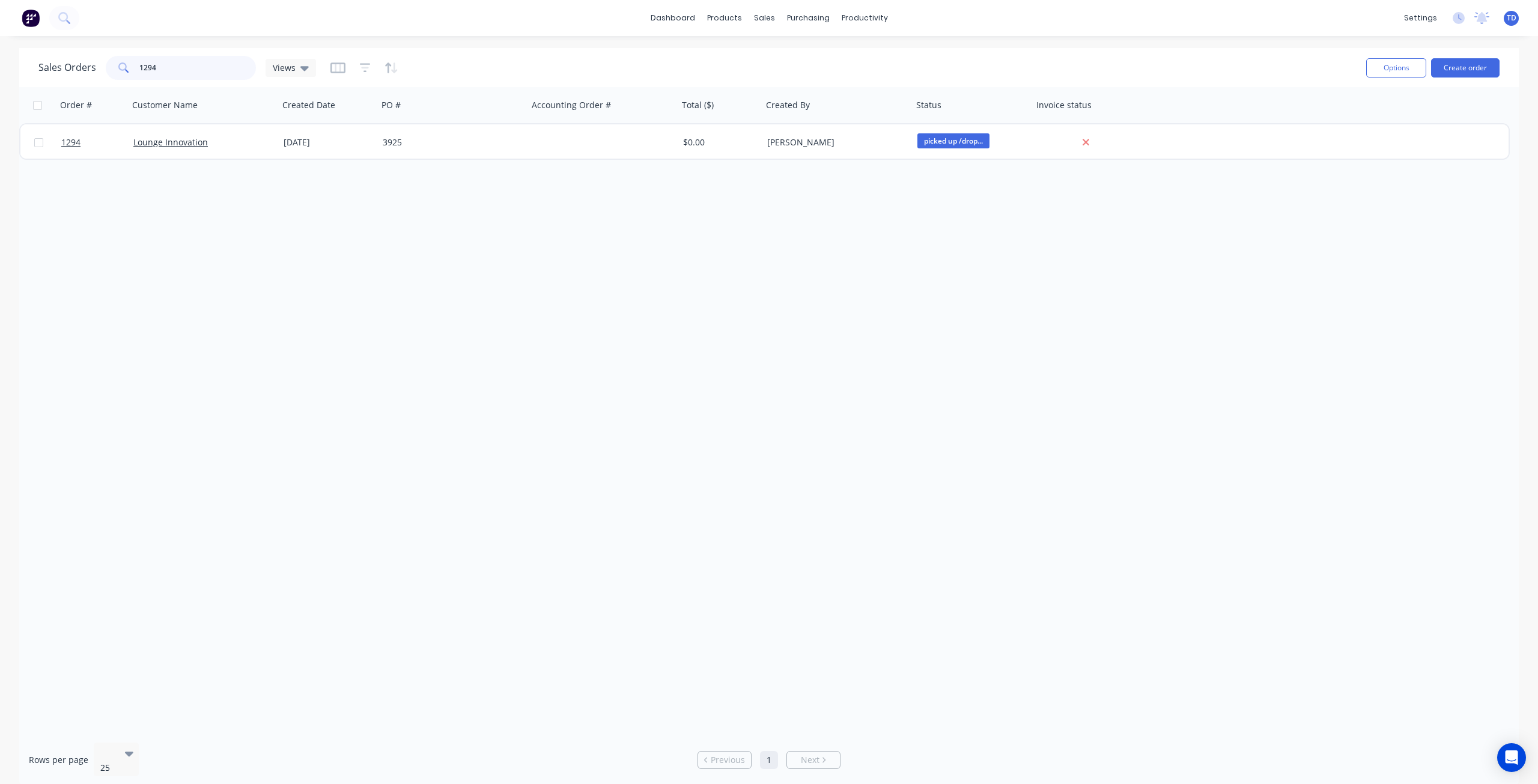
click at [169, 64] on input "1294" at bounding box center [198, 68] width 117 height 24
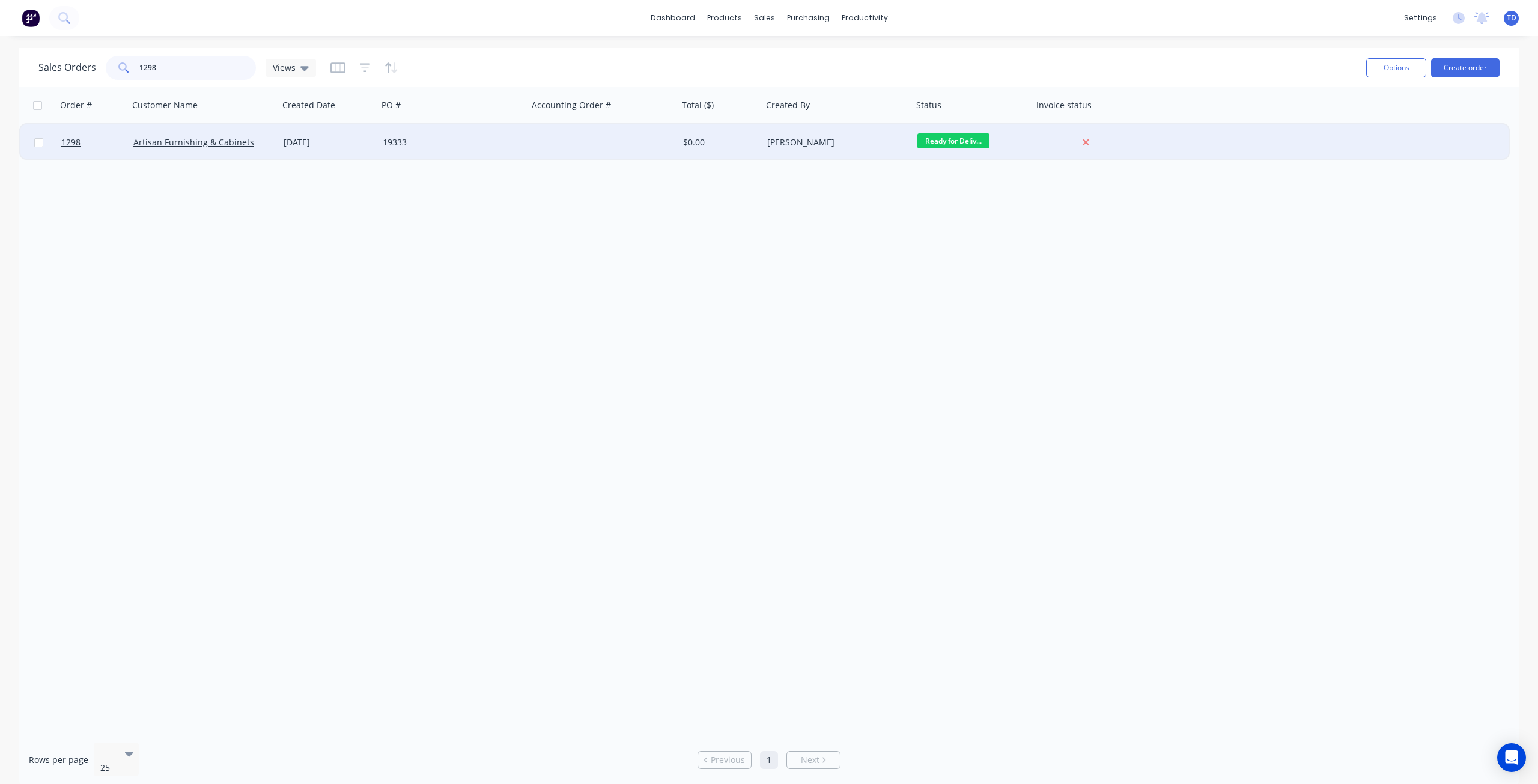
type input "1298"
click at [294, 138] on div "[DATE]" at bounding box center [328, 142] width 90 height 12
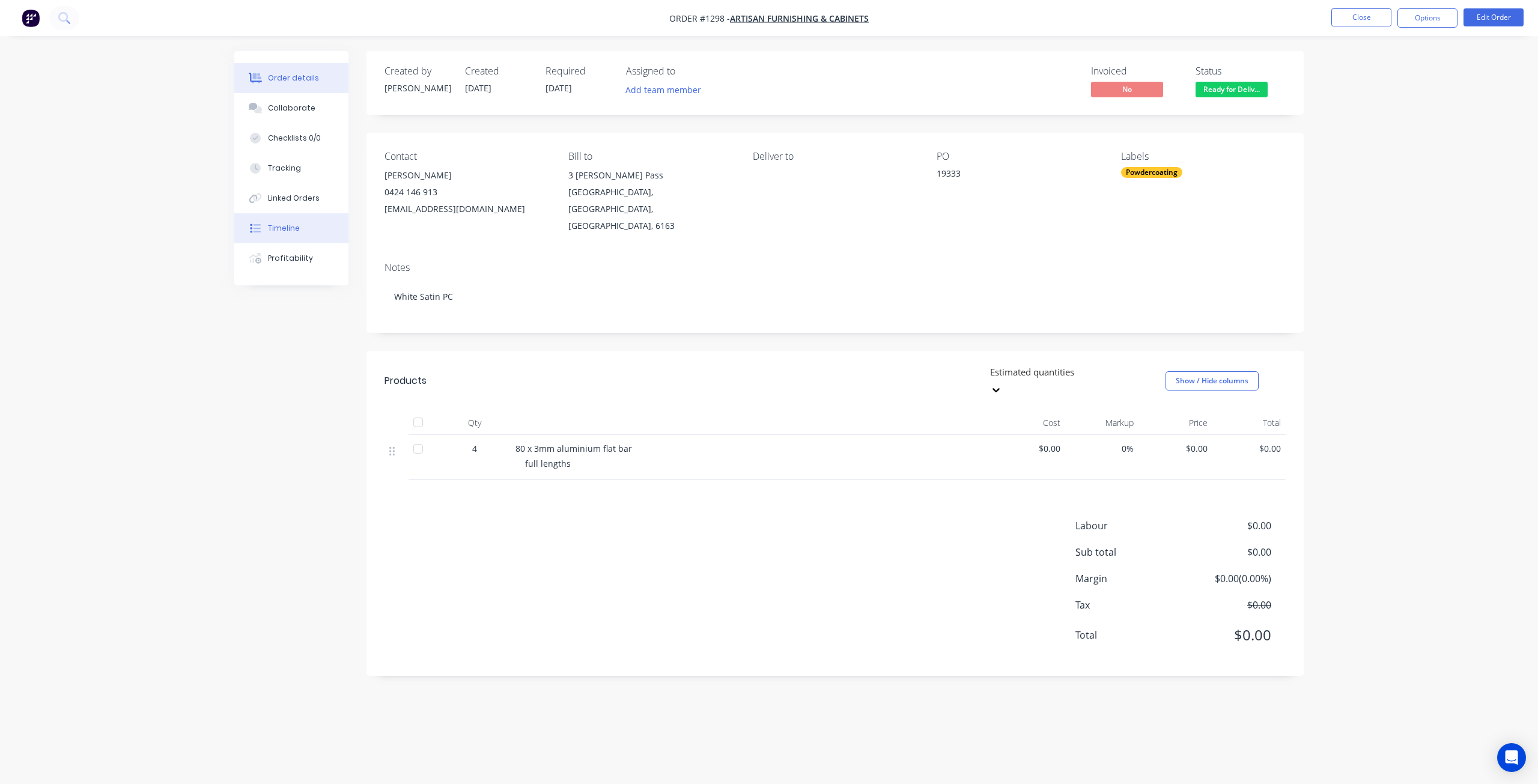
click at [281, 226] on div "Timeline" at bounding box center [283, 228] width 32 height 11
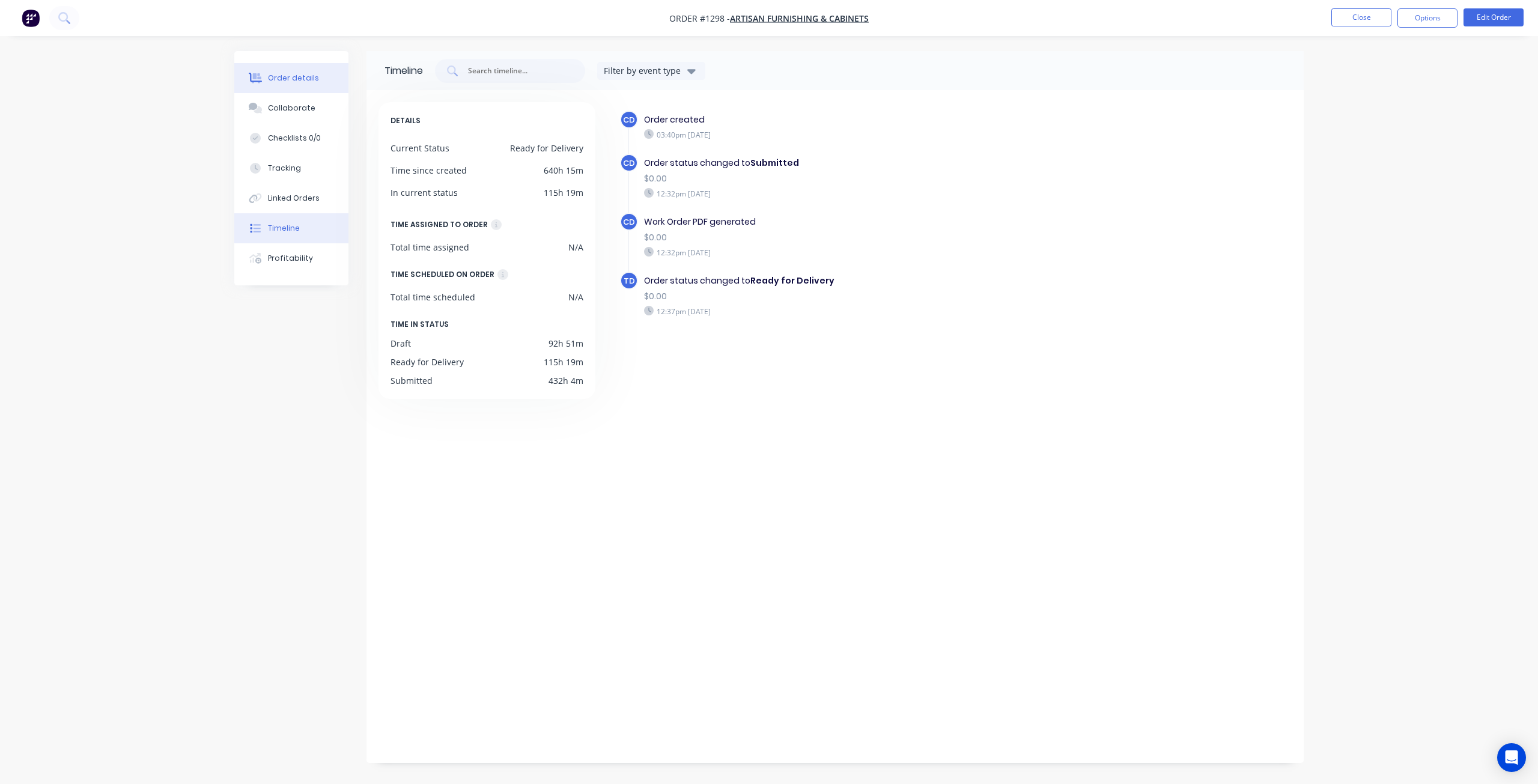
click at [279, 77] on div "Order details" at bounding box center [293, 77] width 51 height 11
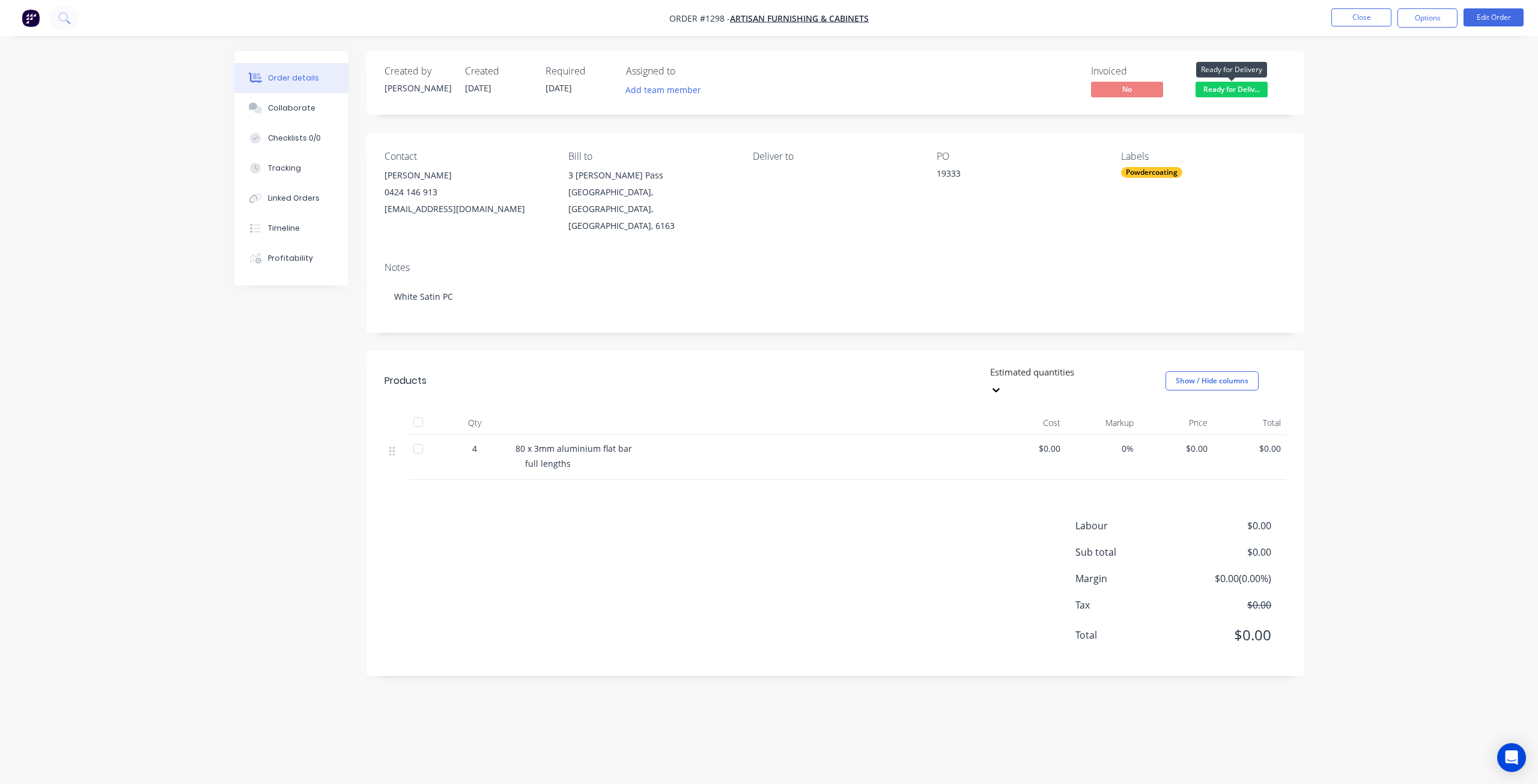
click at [1221, 90] on span "Ready for Deliv..." at bounding box center [1231, 89] width 72 height 15
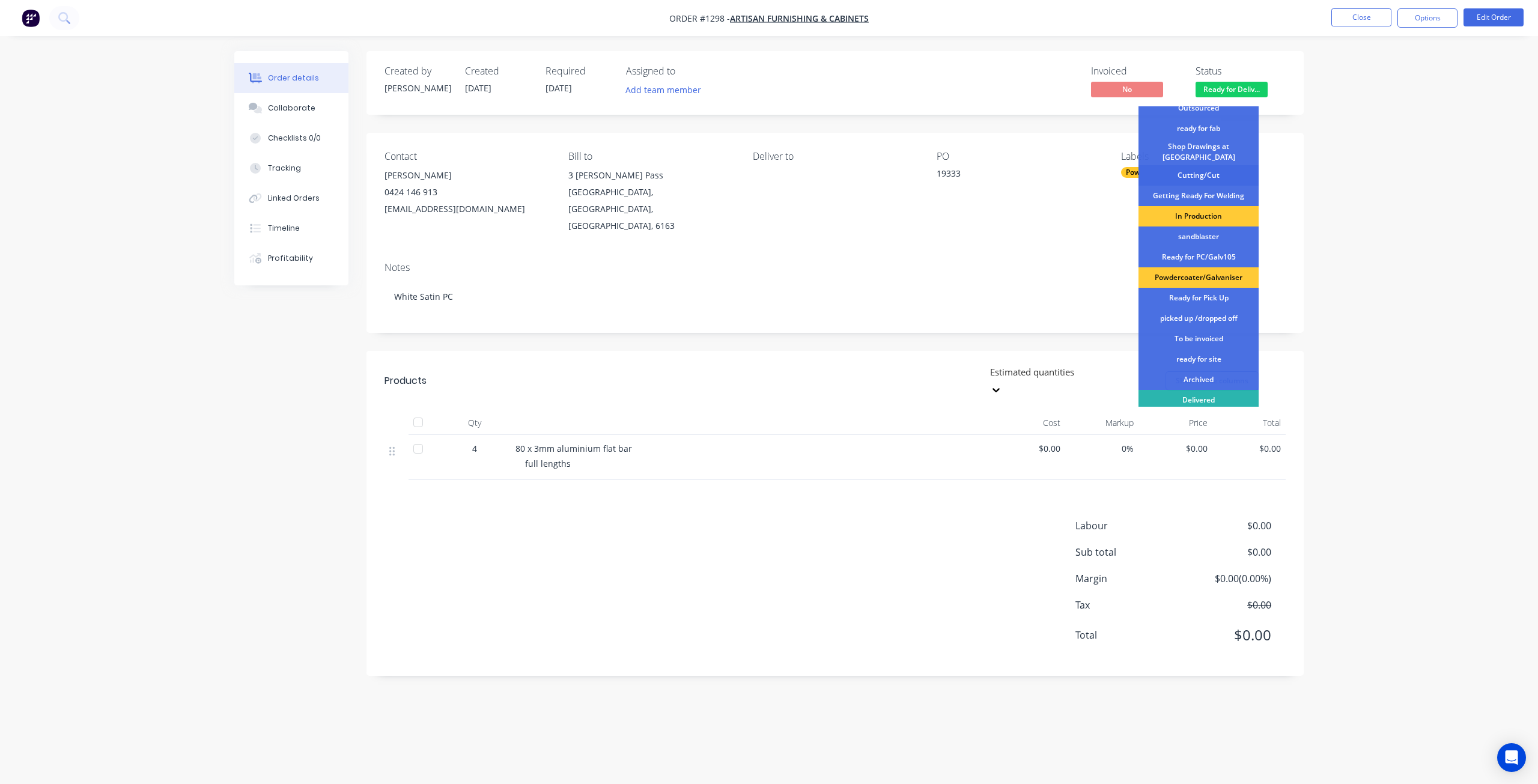
scroll to position [155, 0]
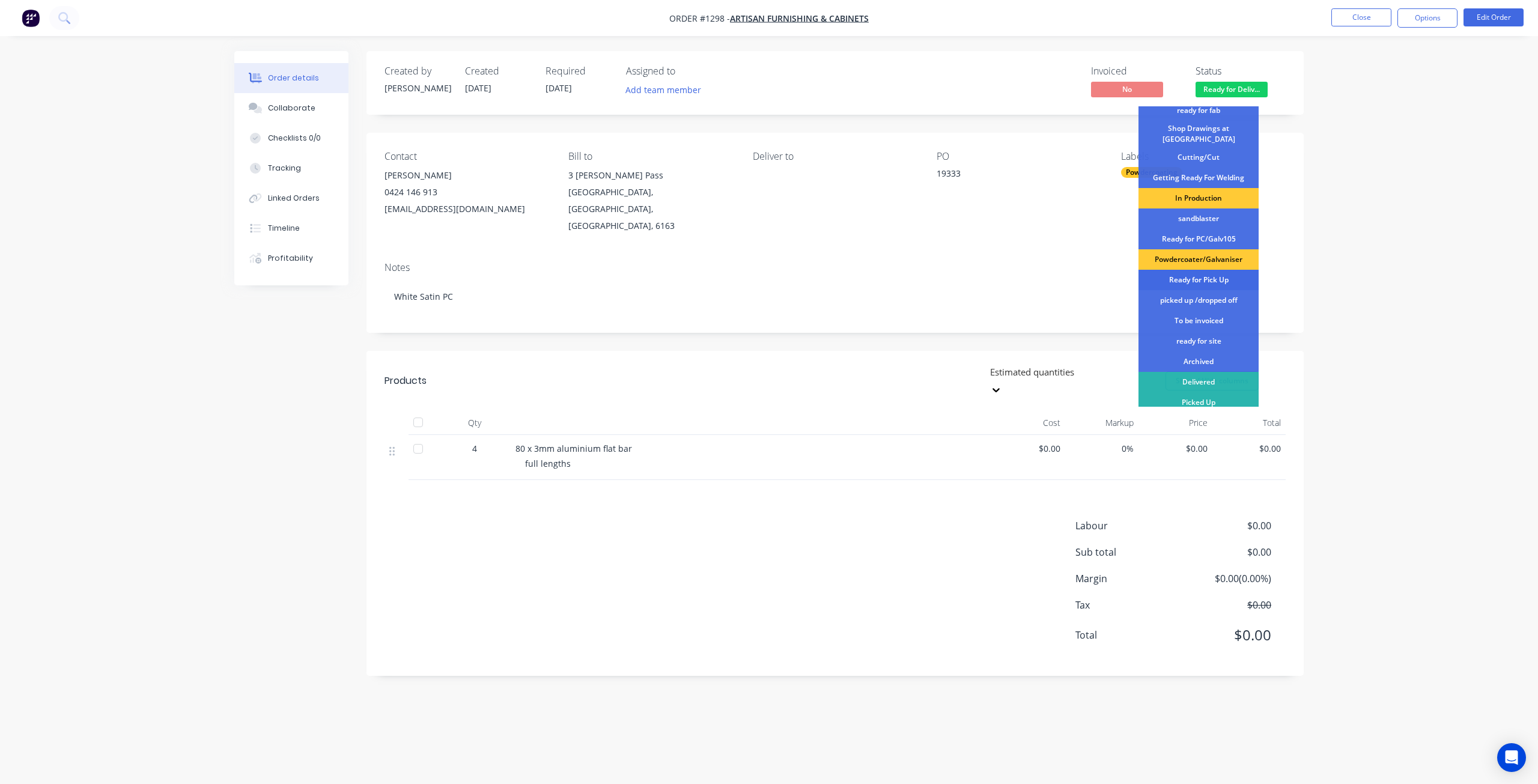
click at [1183, 273] on div "Ready for Pick Up" at bounding box center [1198, 279] width 120 height 20
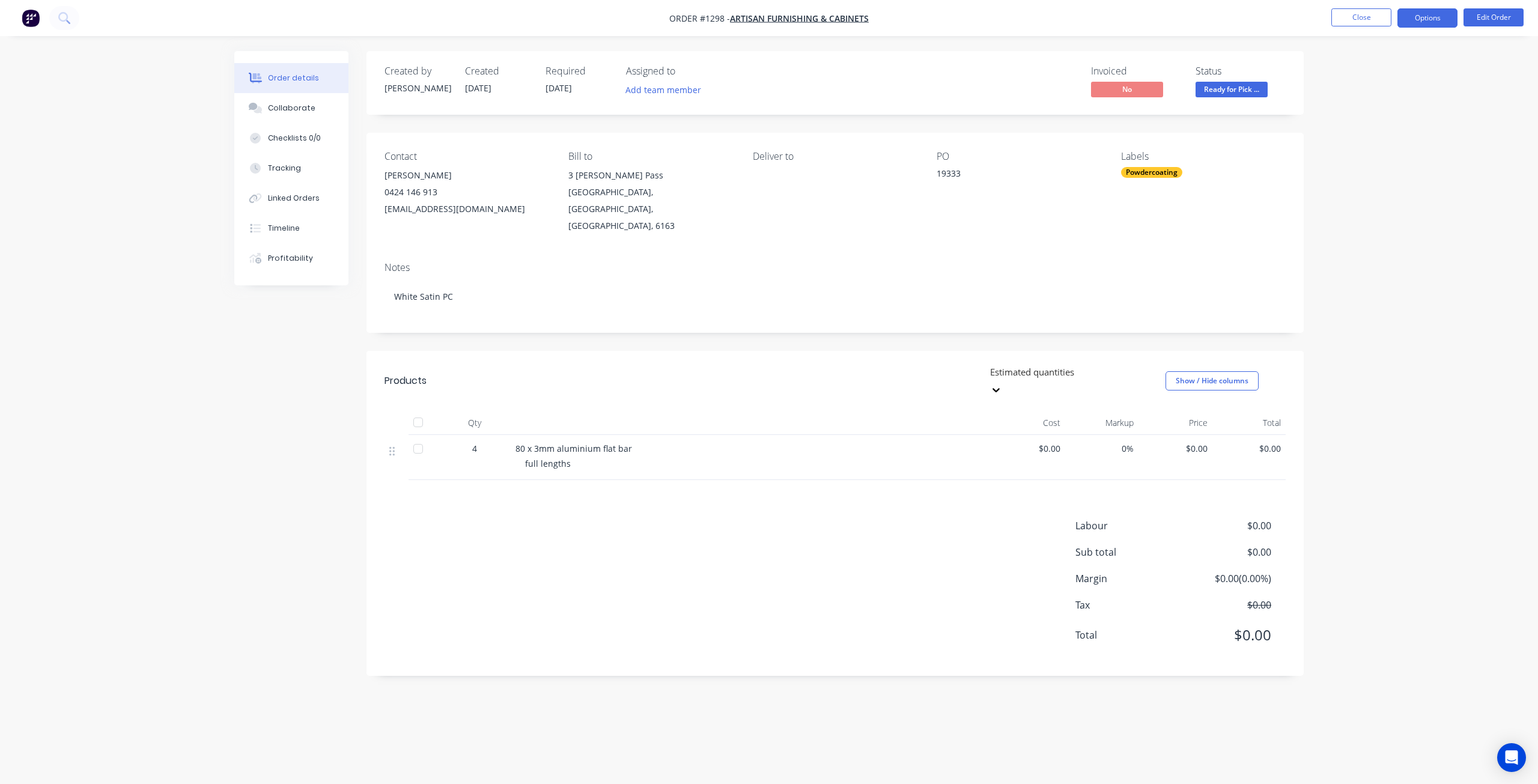
click at [1424, 22] on button "Options" at bounding box center [1427, 18] width 60 height 20
click at [1378, 173] on div "Delivery Docket" at bounding box center [1391, 169] width 111 height 17
click at [1363, 125] on div "Without pricing" at bounding box center [1391, 120] width 111 height 17
click at [1356, 18] on button "Close" at bounding box center [1361, 17] width 60 height 18
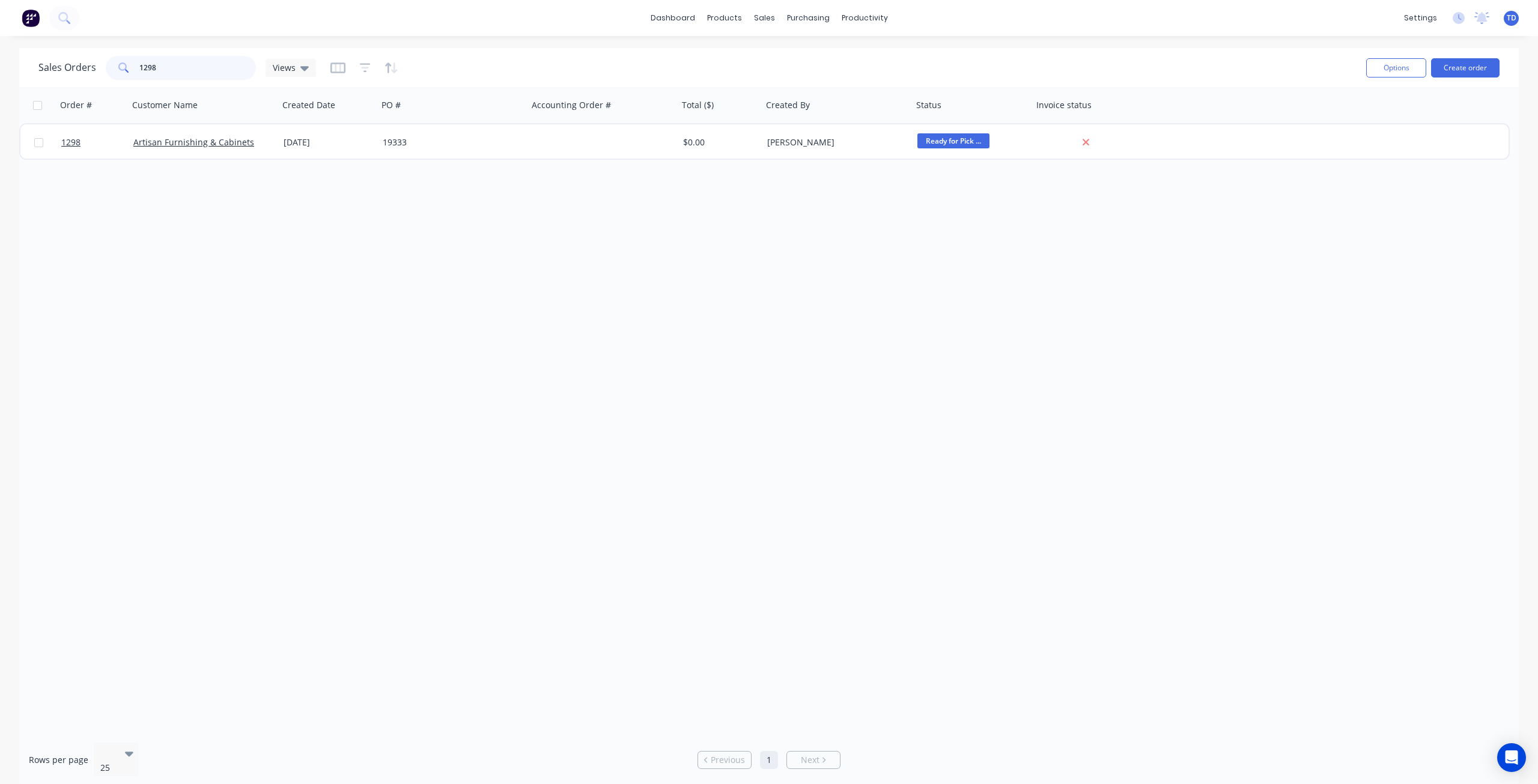
drag, startPoint x: 166, startPoint y: 64, endPoint x: 145, endPoint y: 60, distance: 21.4
click at [145, 60] on input "1298" at bounding box center [198, 68] width 117 height 24
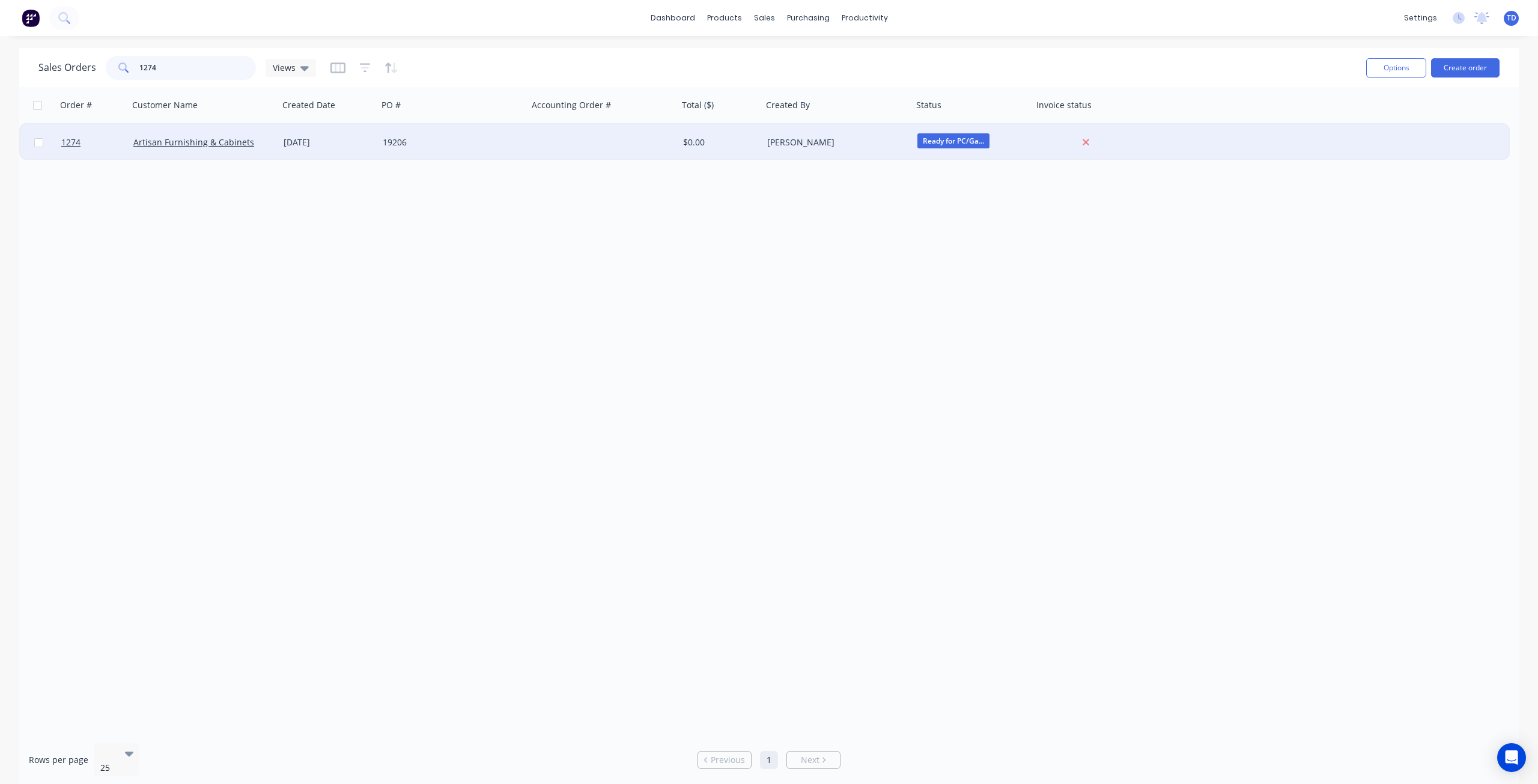
type input "1274"
click at [373, 137] on div "[DATE]" at bounding box center [328, 142] width 99 height 36
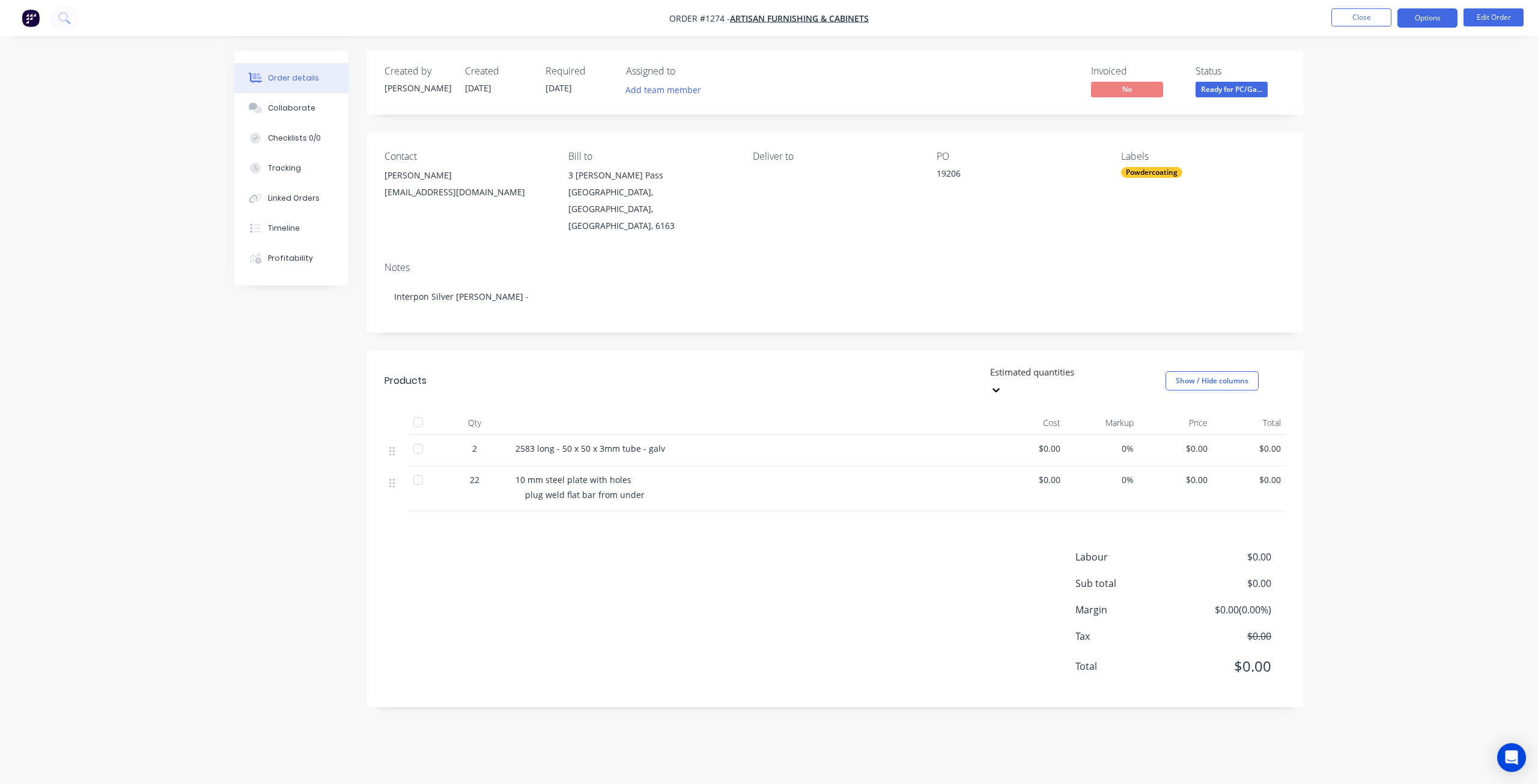
click at [1426, 11] on button "Options" at bounding box center [1427, 18] width 60 height 20
click at [1356, 170] on div "Delivery Docket" at bounding box center [1391, 169] width 111 height 17
click at [1361, 121] on div "Without pricing" at bounding box center [1391, 120] width 111 height 17
